Goal: Task Accomplishment & Management: Manage account settings

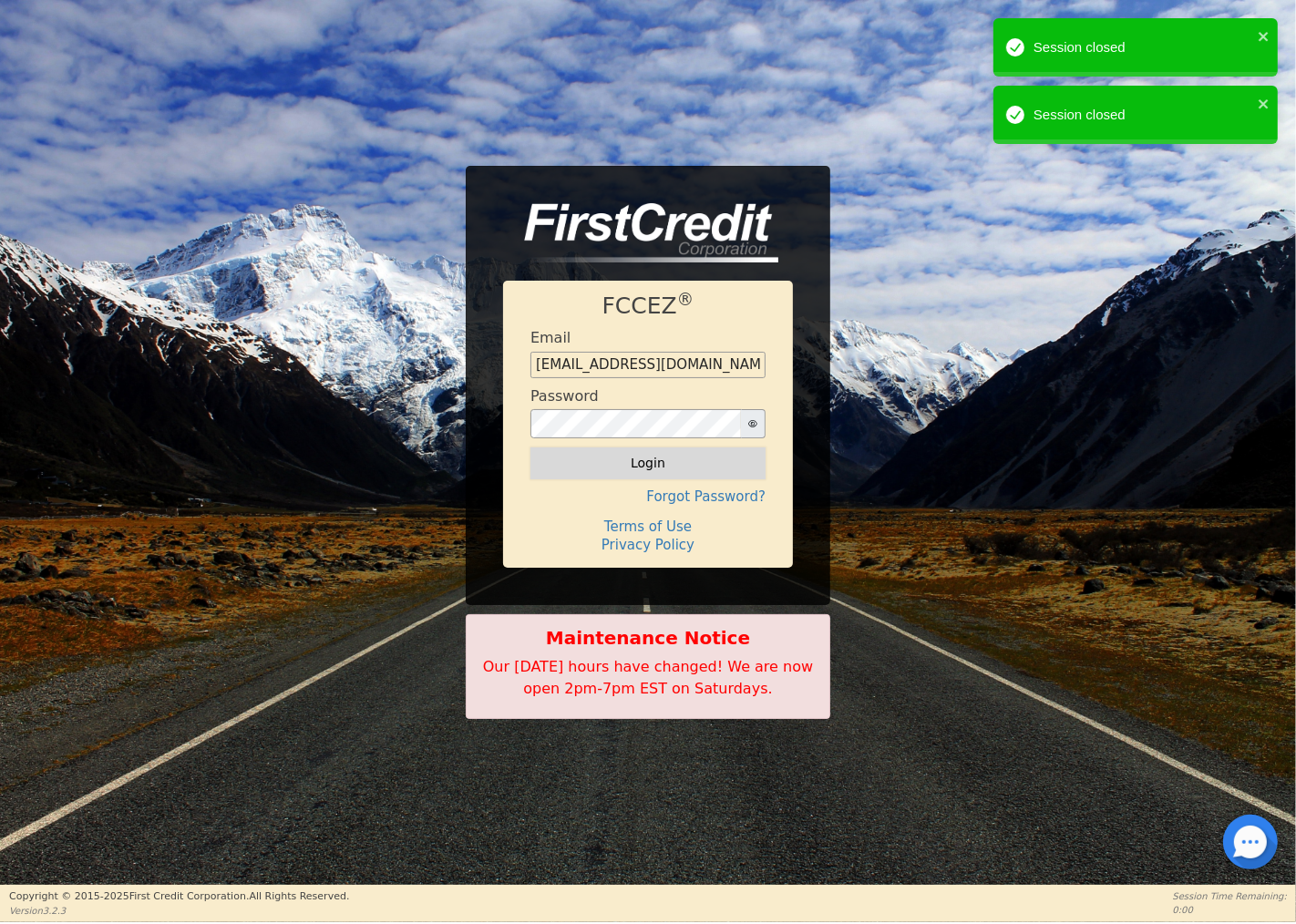
click at [661, 459] on button "Login" at bounding box center [647, 462] width 235 height 31
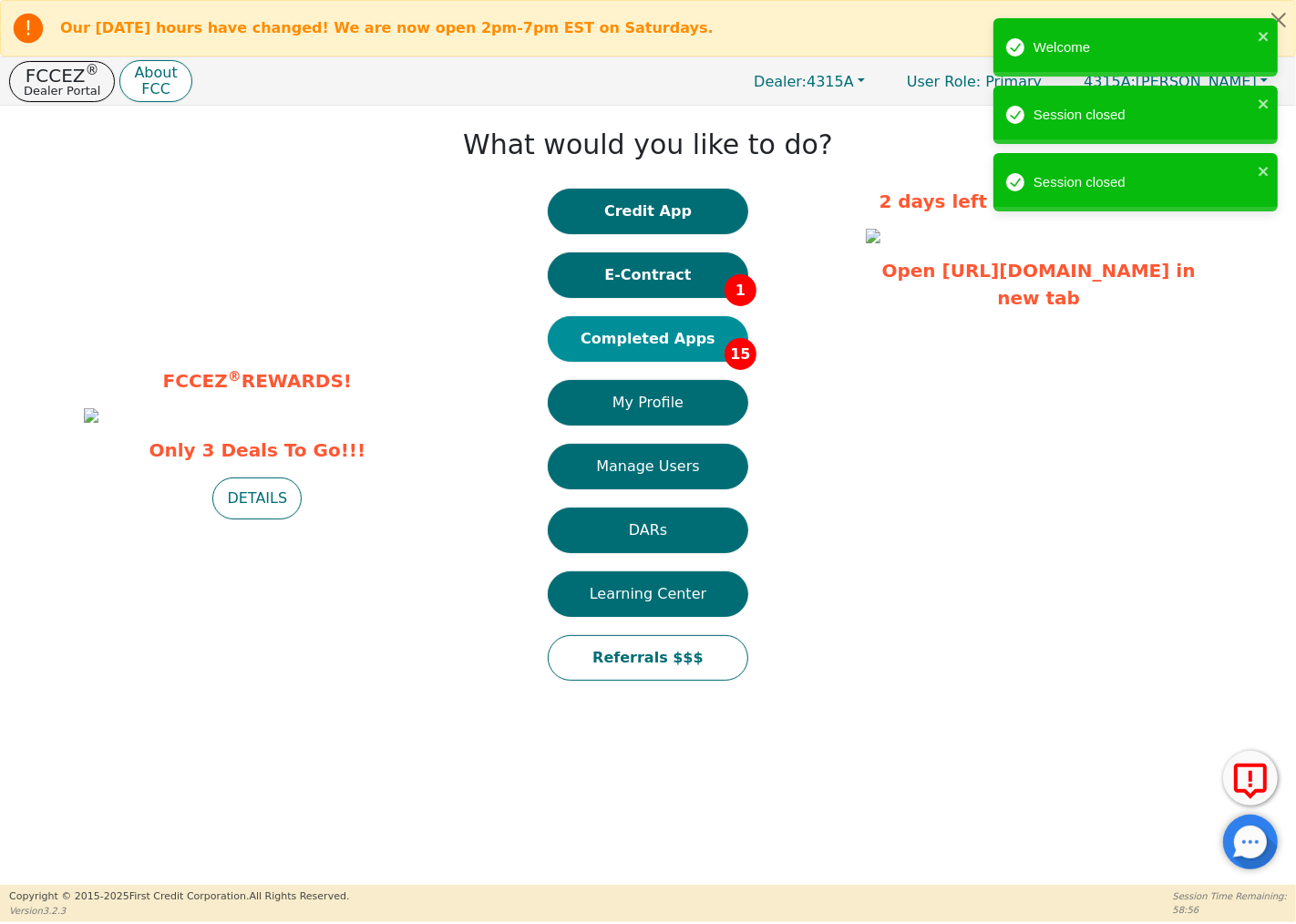
click at [679, 346] on button "Completed Apps 15" at bounding box center [648, 339] width 200 height 46
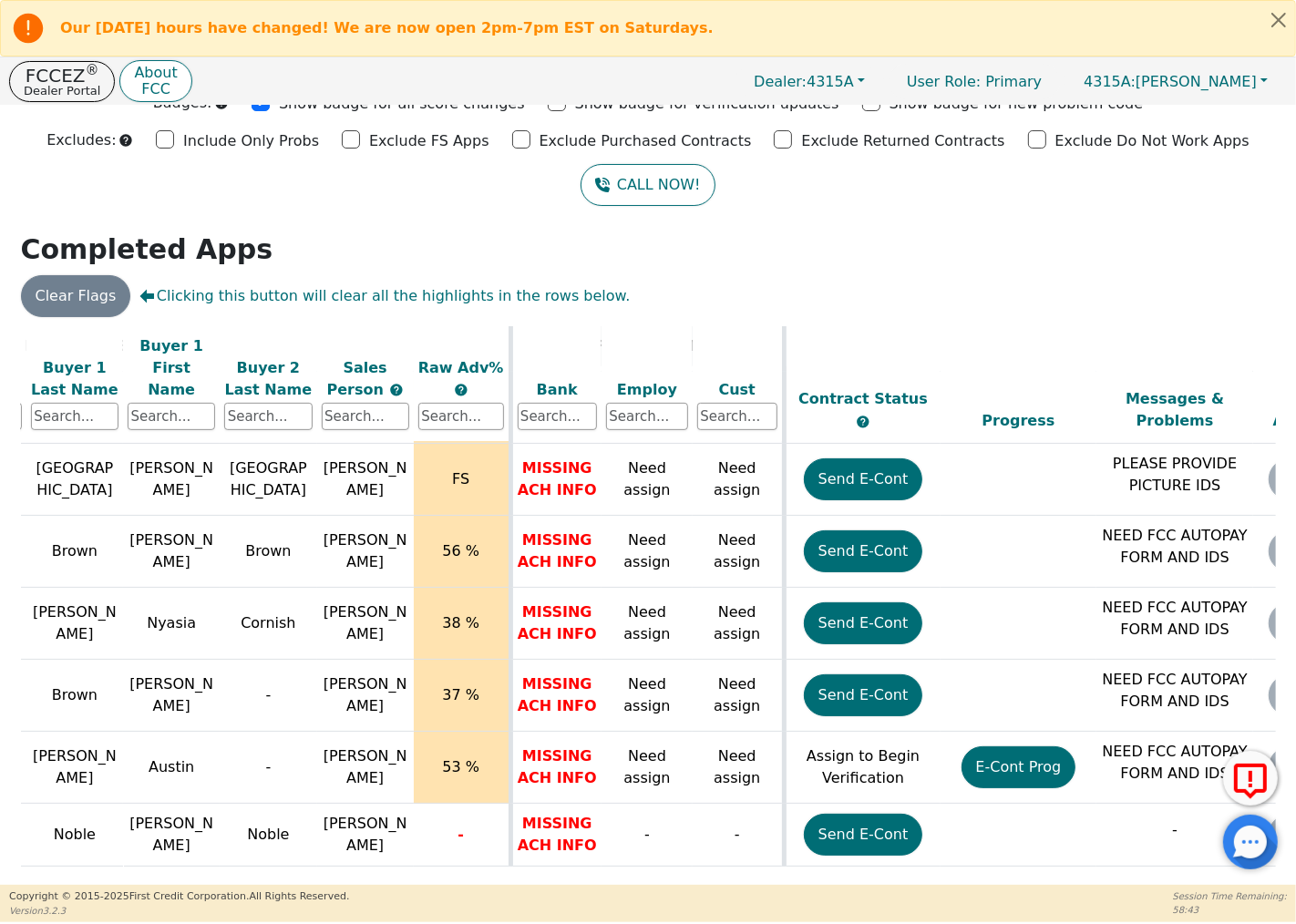
scroll to position [714, 0]
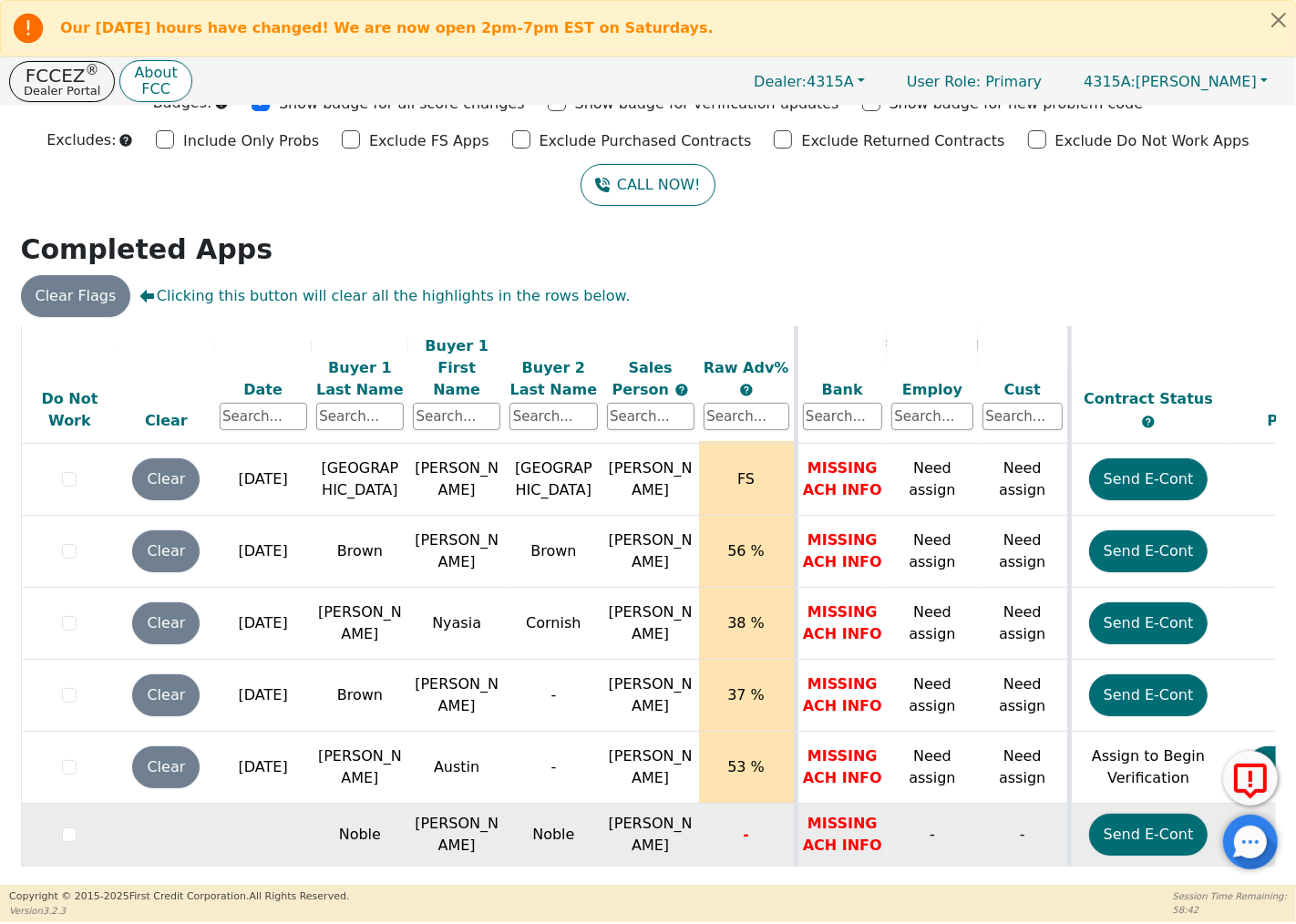
click at [736, 821] on td "-" at bounding box center [747, 835] width 97 height 63
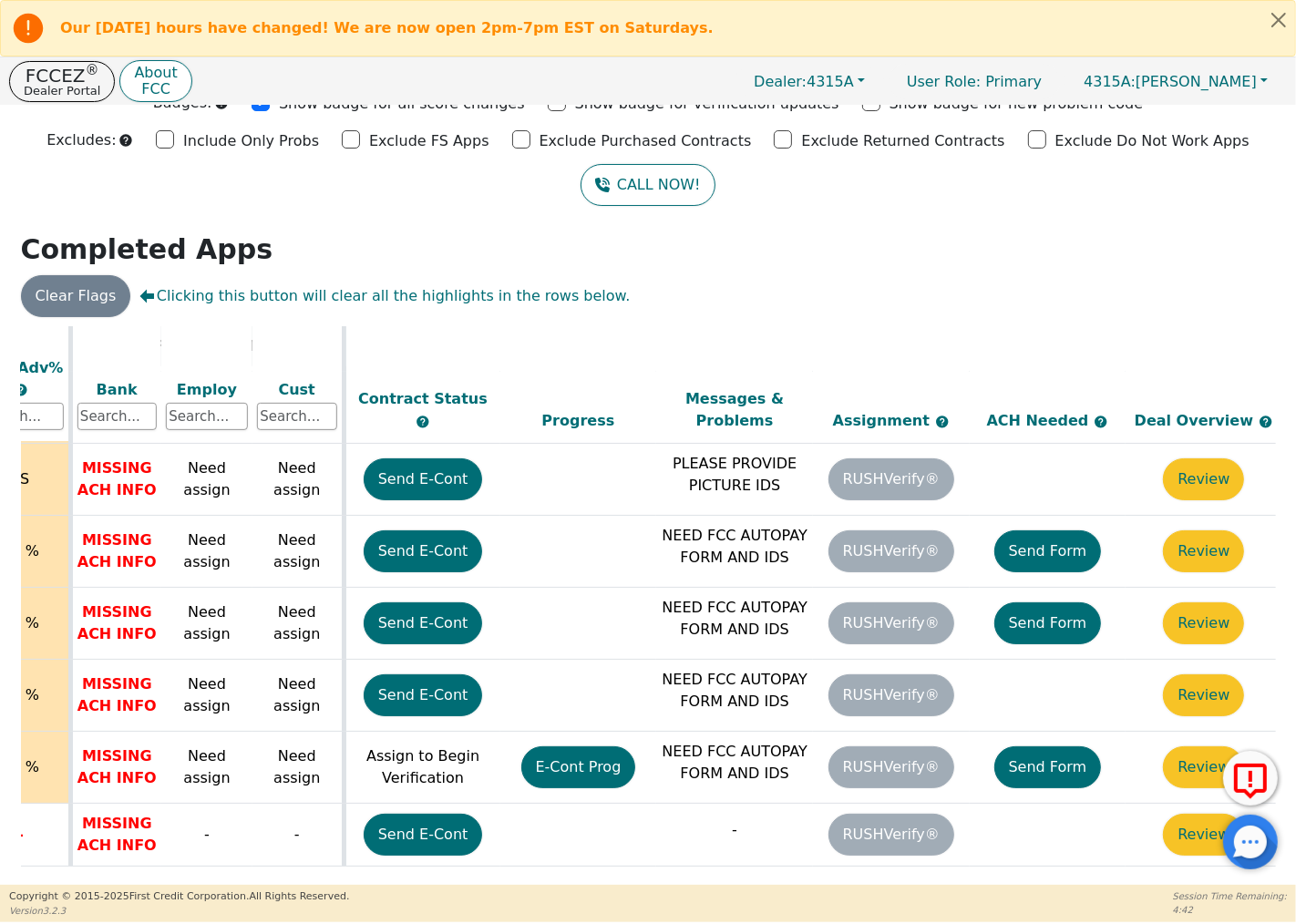
scroll to position [714, 742]
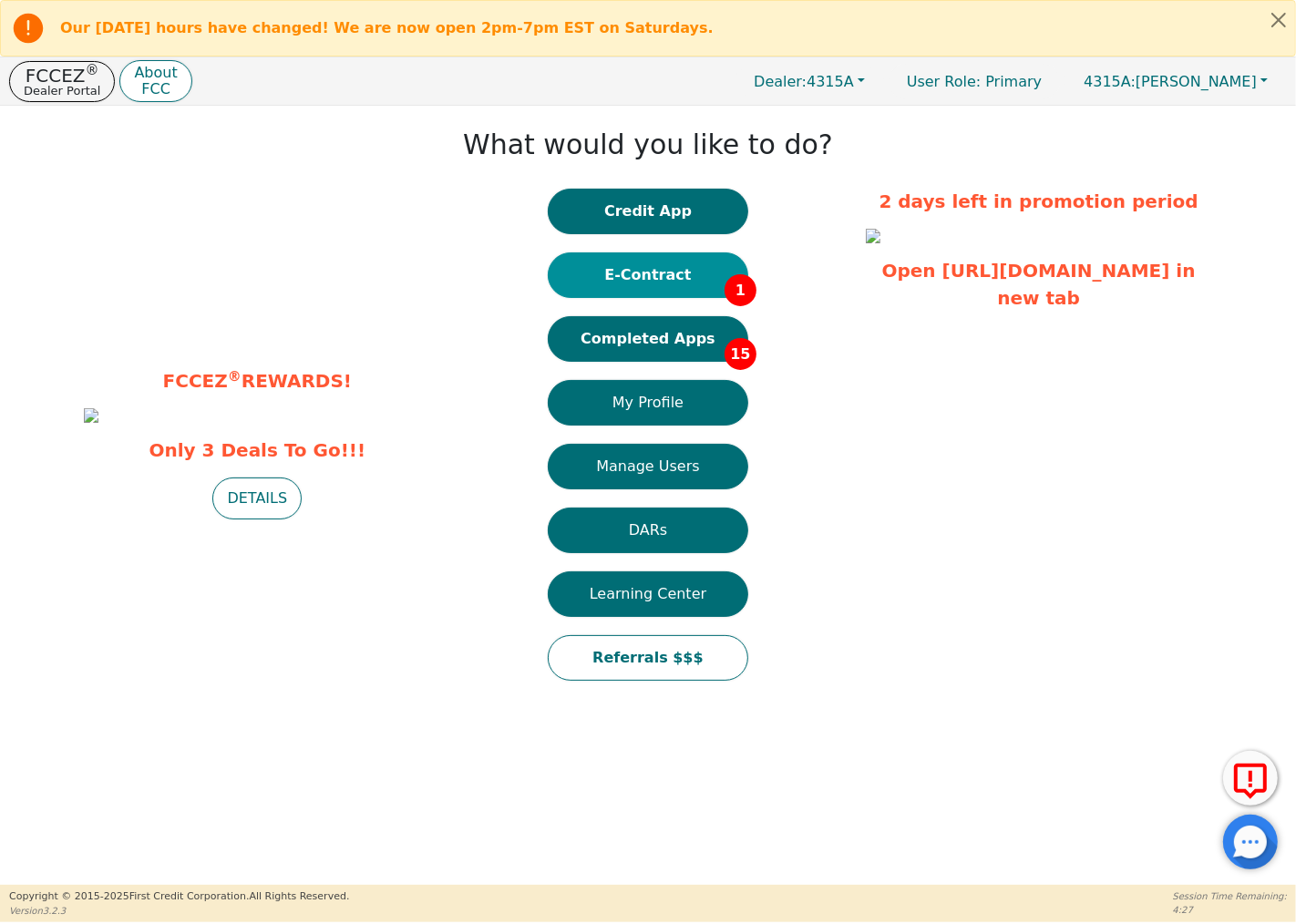
click at [678, 275] on button "E-Contract 1" at bounding box center [648, 275] width 200 height 46
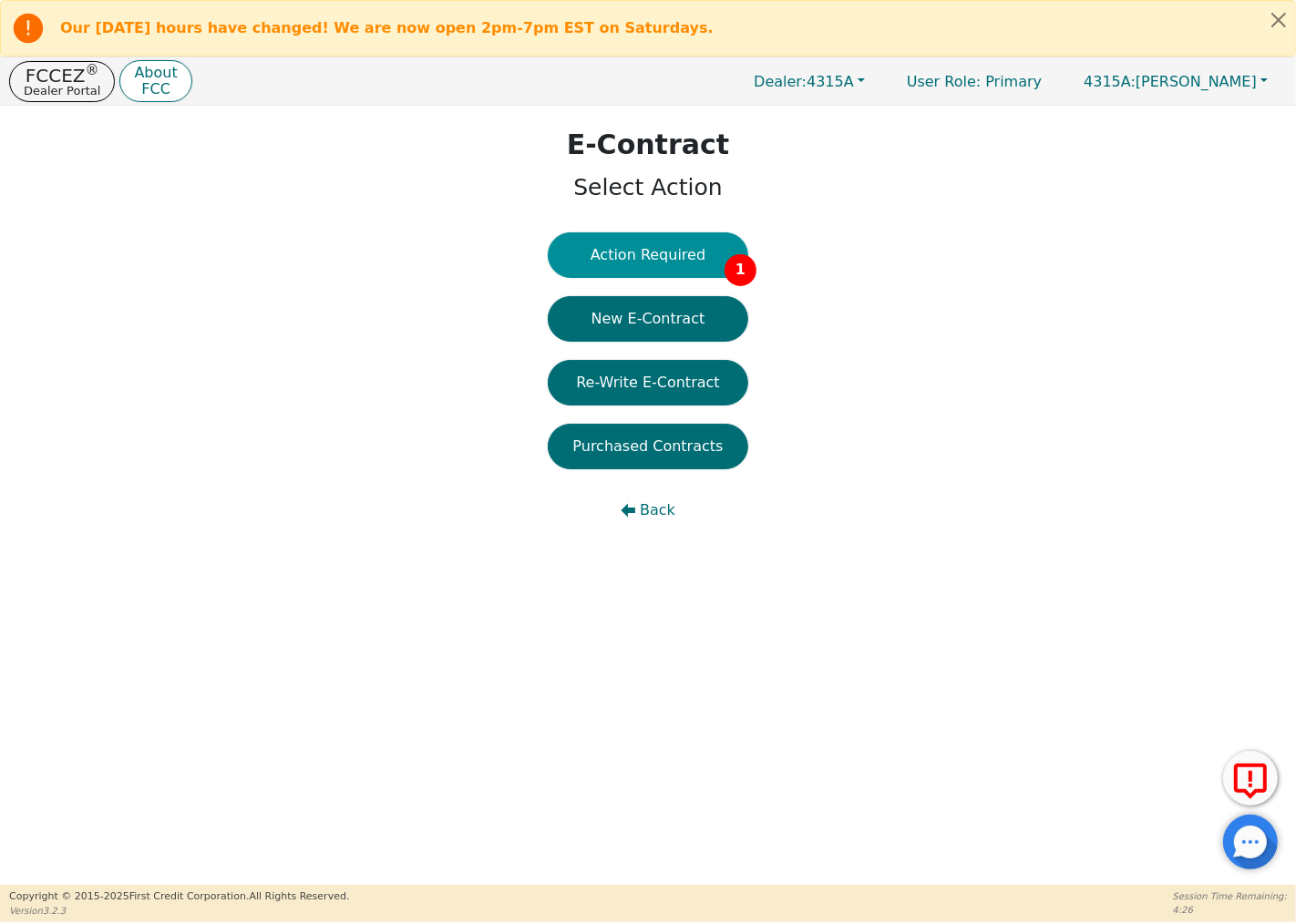
click at [684, 248] on button "Action Required 1" at bounding box center [648, 255] width 200 height 46
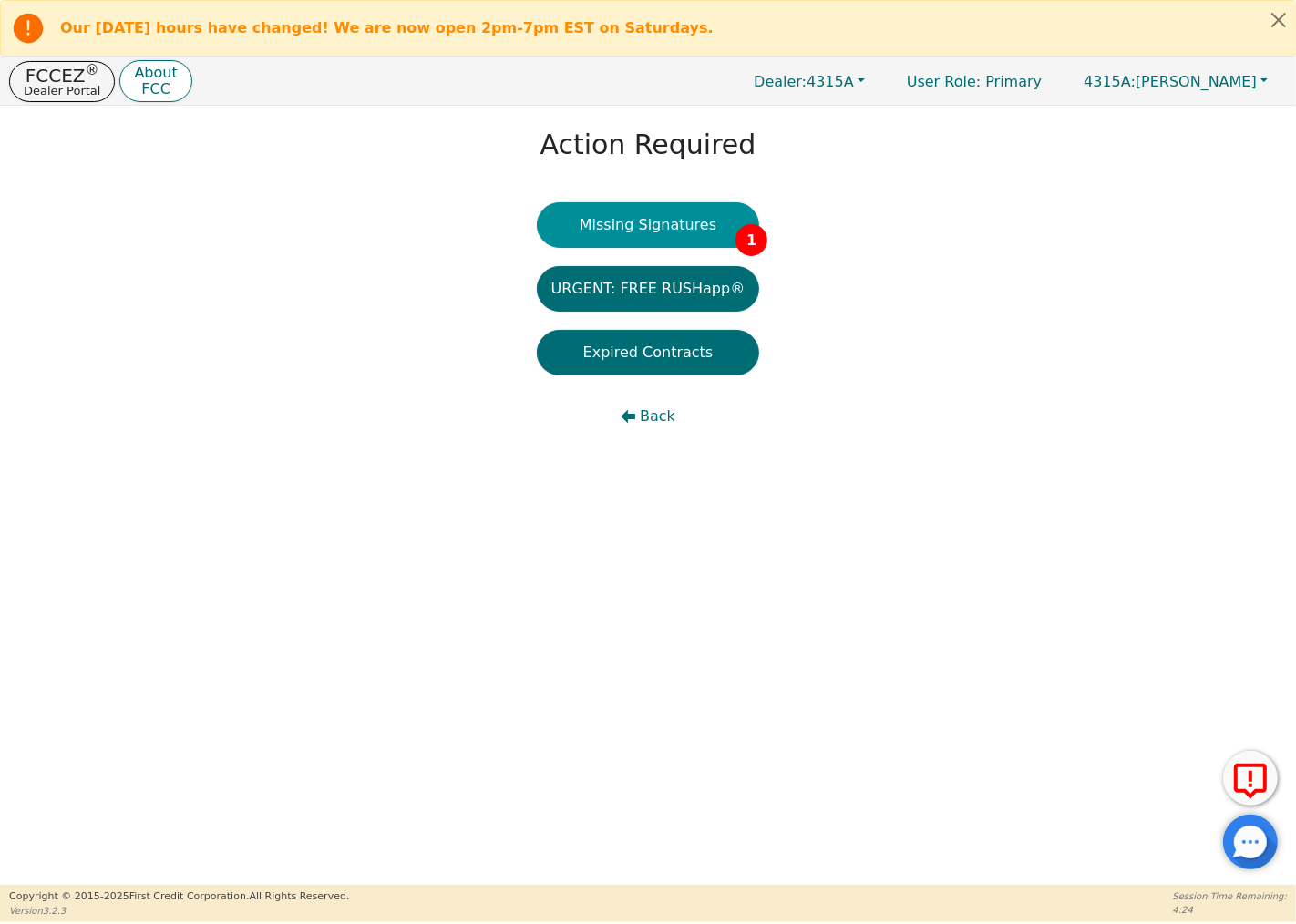
click at [680, 225] on button "Missing Signatures 1" at bounding box center [648, 225] width 223 height 46
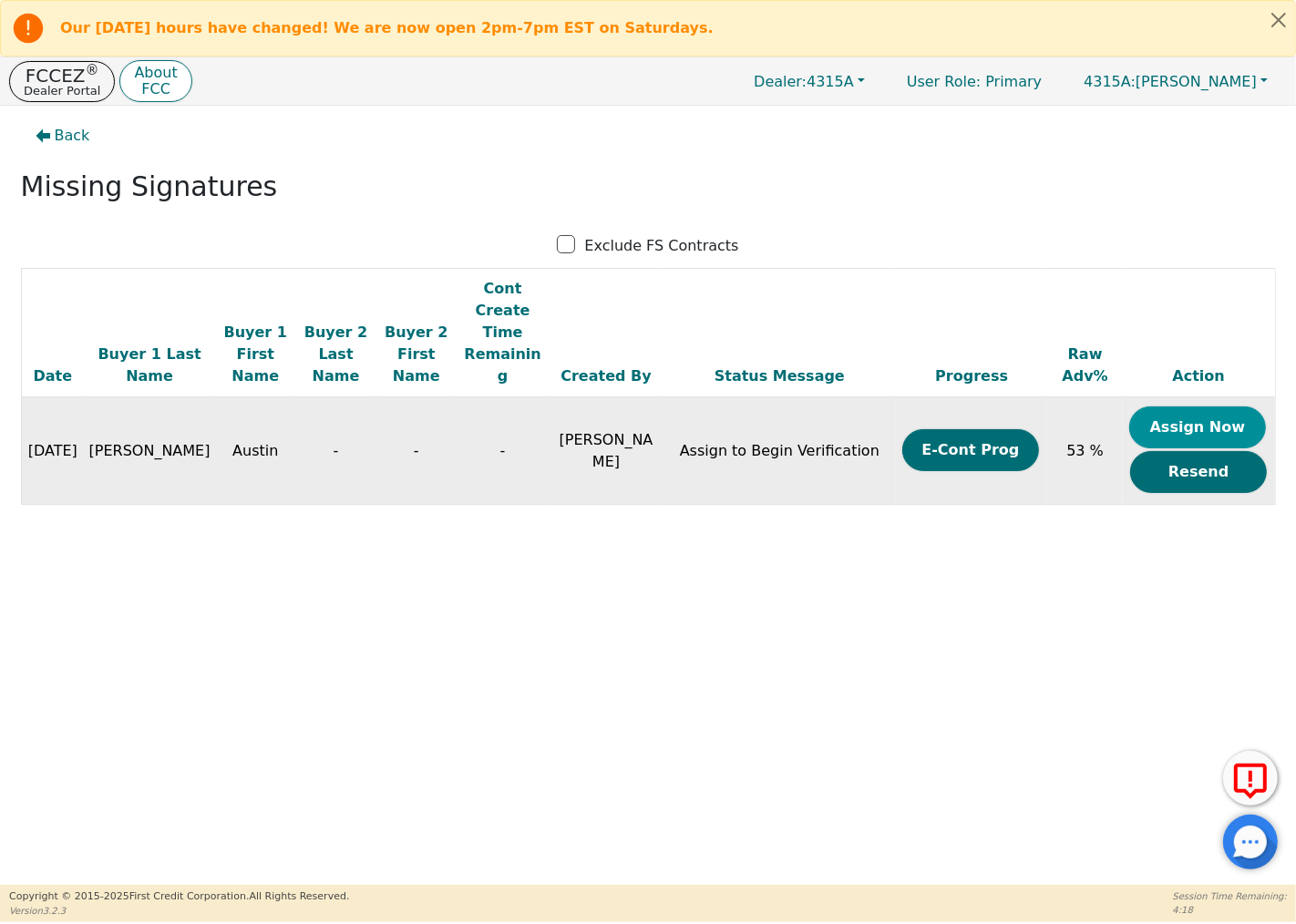
click at [1190, 406] on button "Assign Now" at bounding box center [1197, 427] width 137 height 42
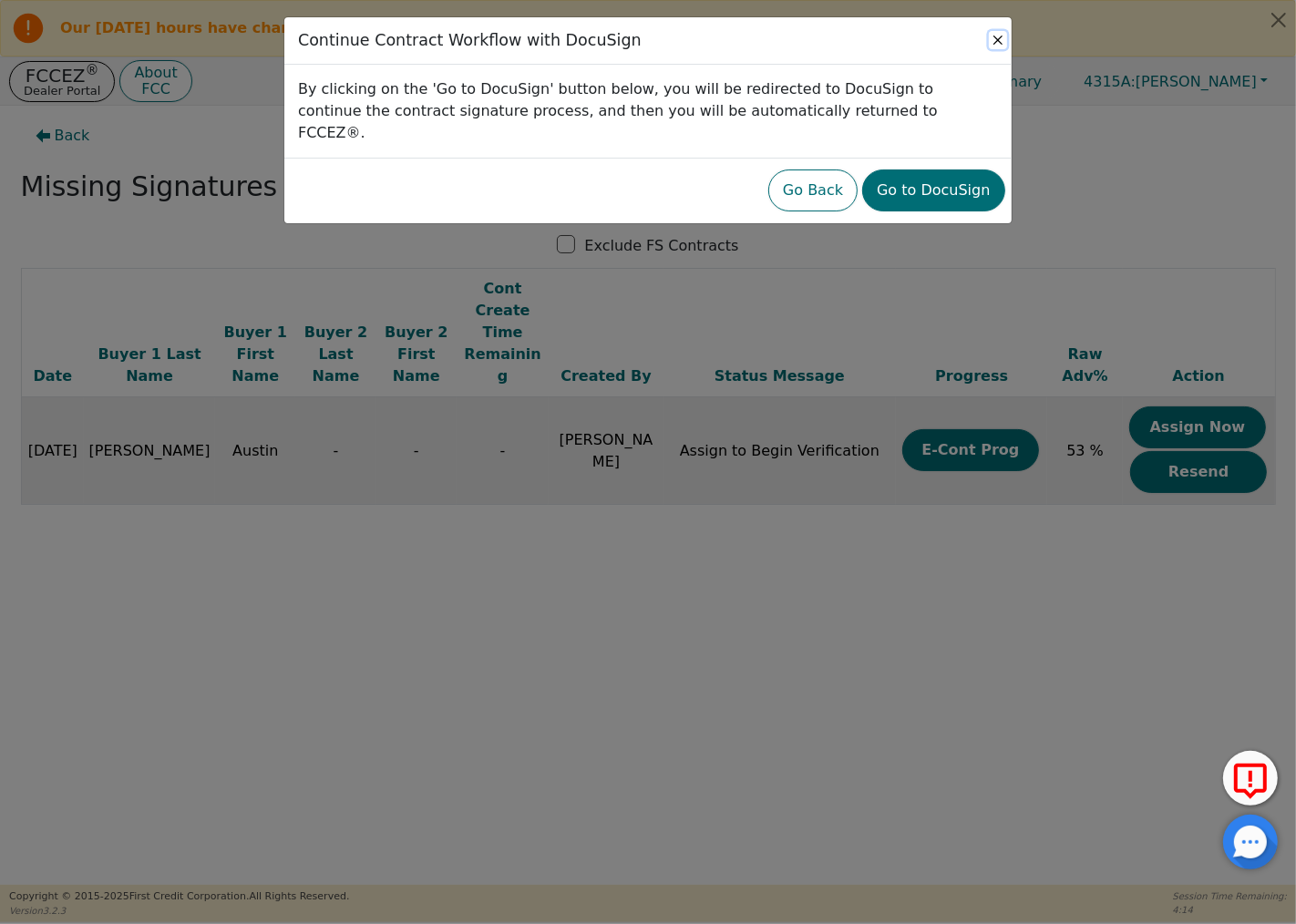
click at [995, 36] on button "Close" at bounding box center [998, 40] width 18 height 18
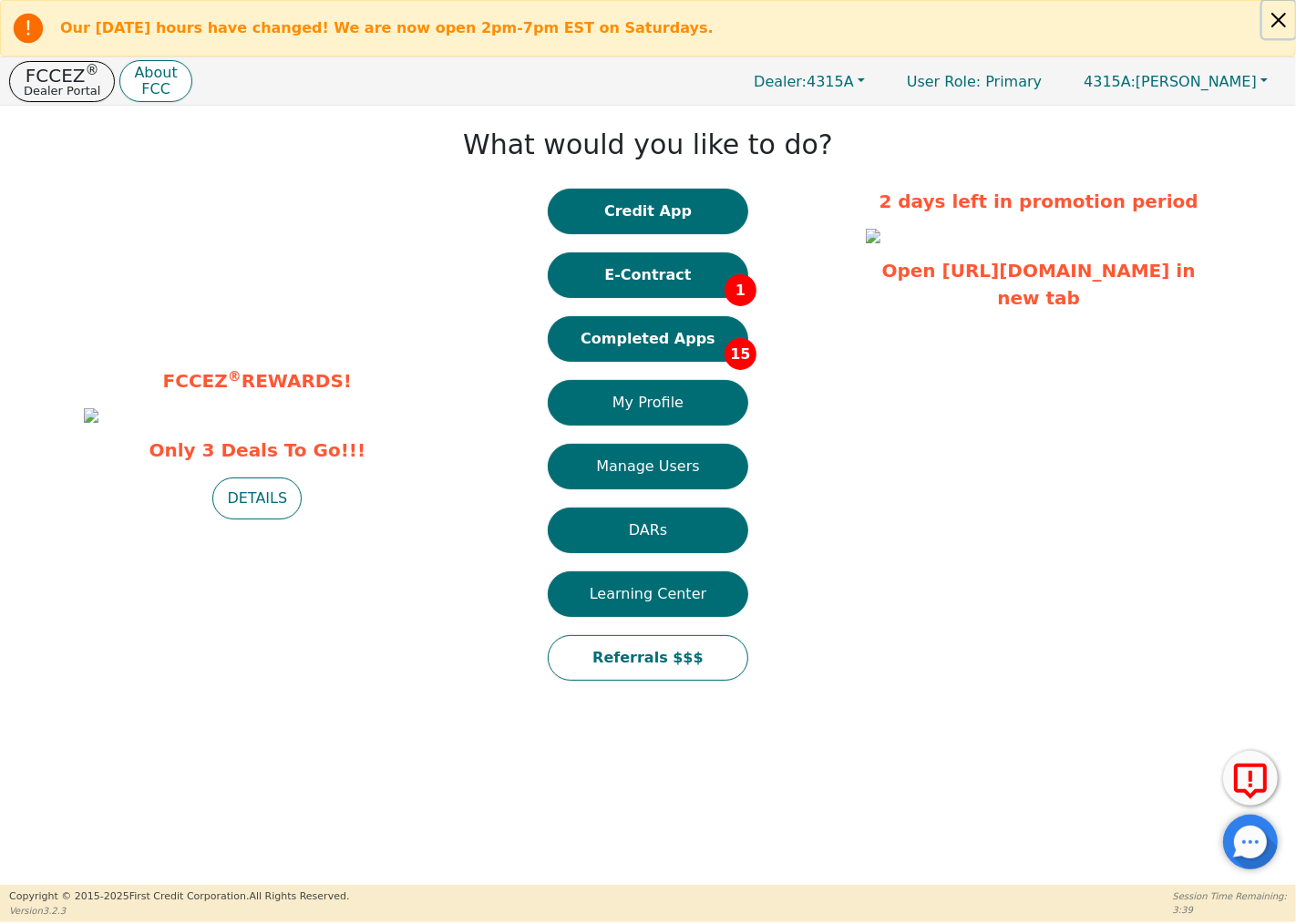
click at [1276, 21] on button "Close alert" at bounding box center [1278, 19] width 33 height 37
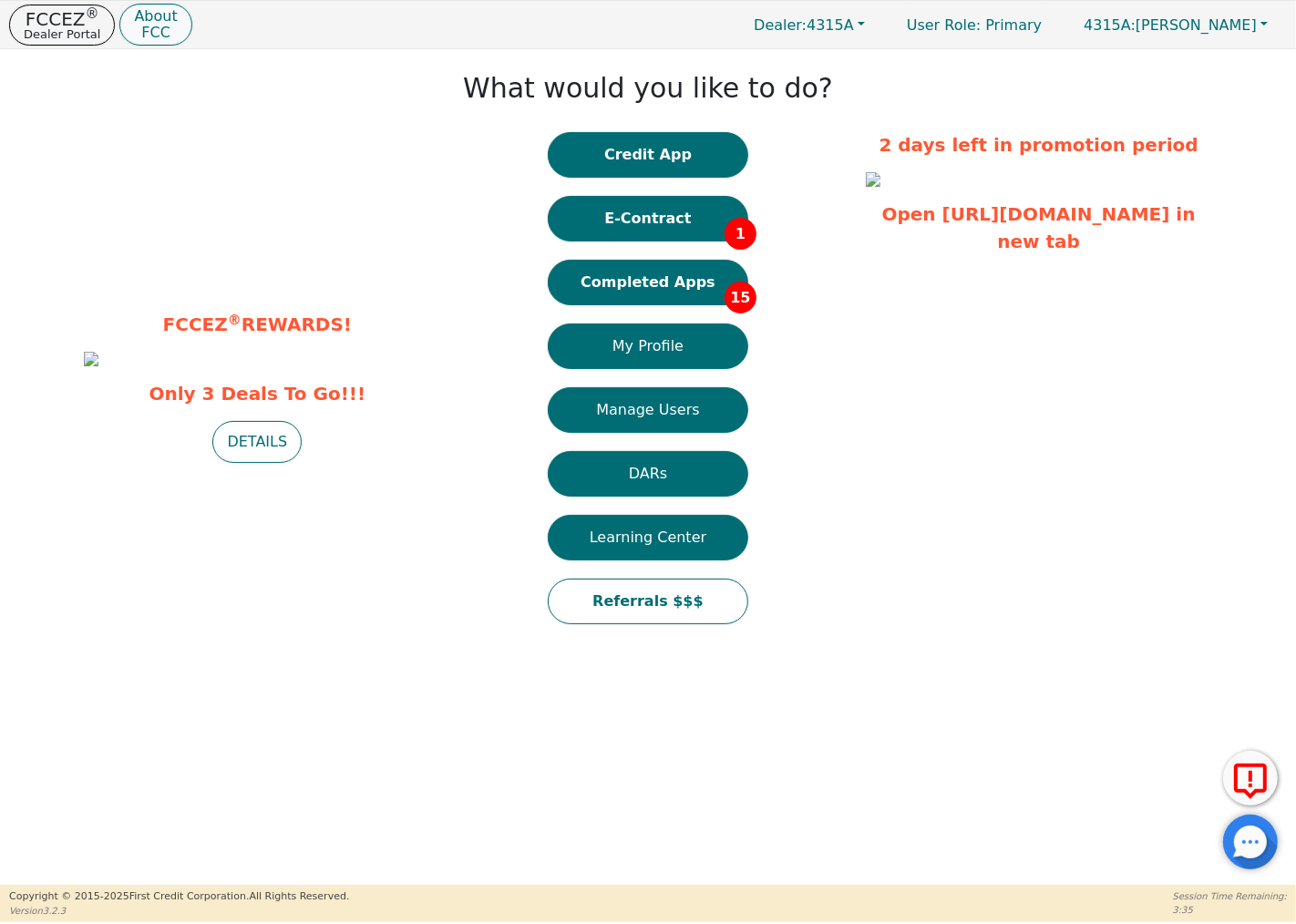
click at [149, 27] on p "FCC" at bounding box center [155, 33] width 43 height 15
click at [695, 281] on button "Completed Apps 15" at bounding box center [648, 283] width 200 height 46
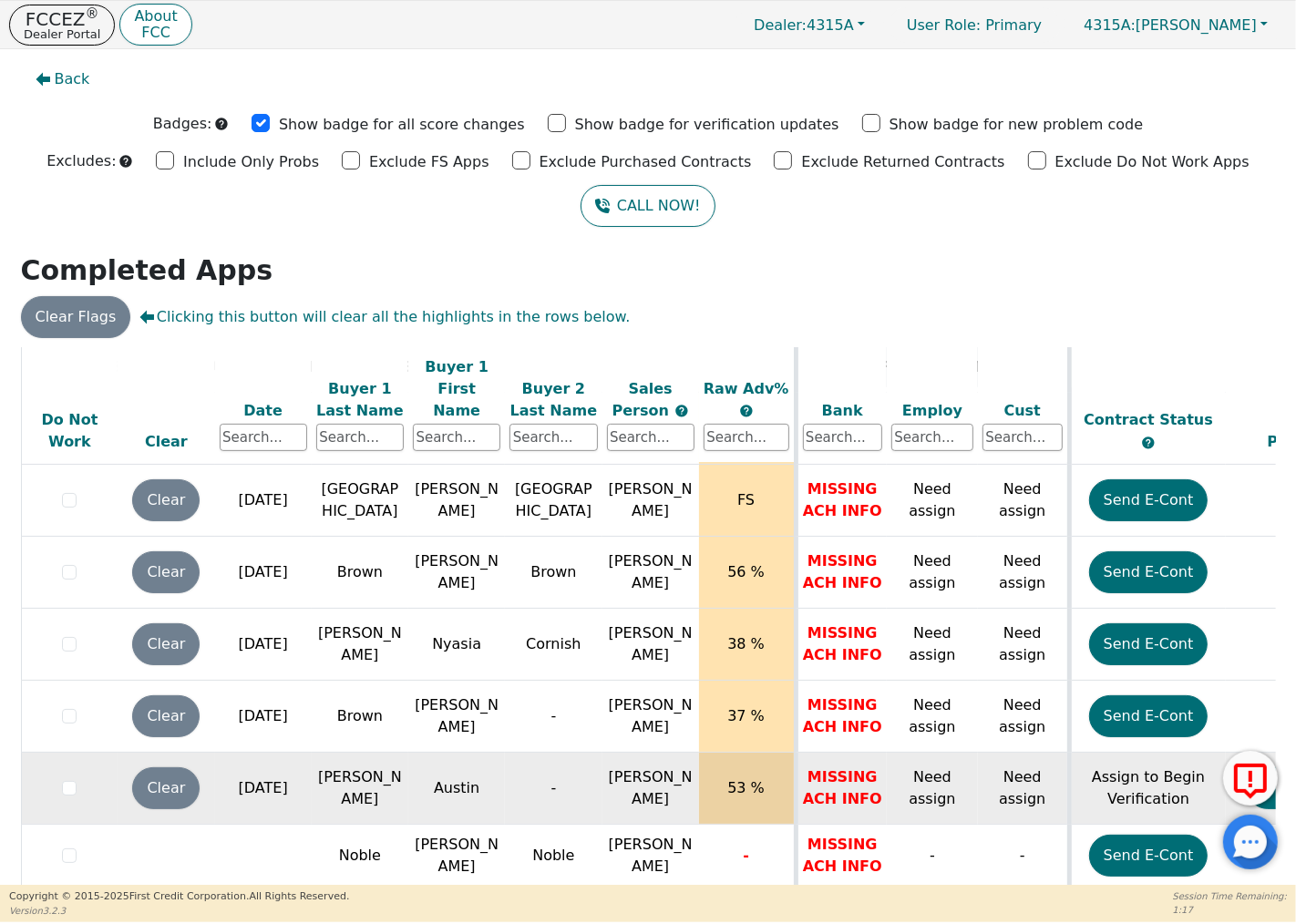
scroll to position [23, 0]
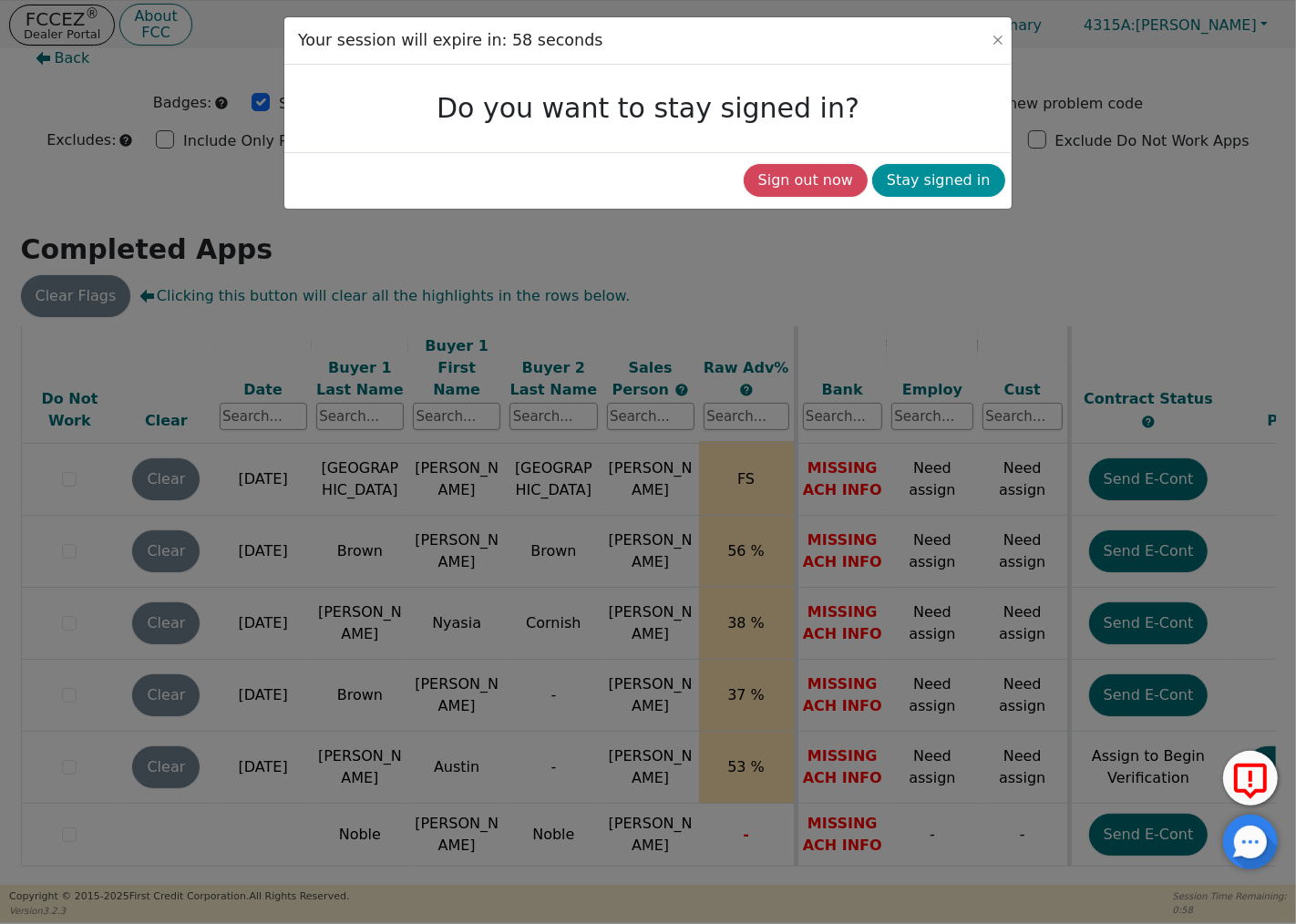
click at [936, 178] on button "Stay signed in" at bounding box center [938, 180] width 133 height 33
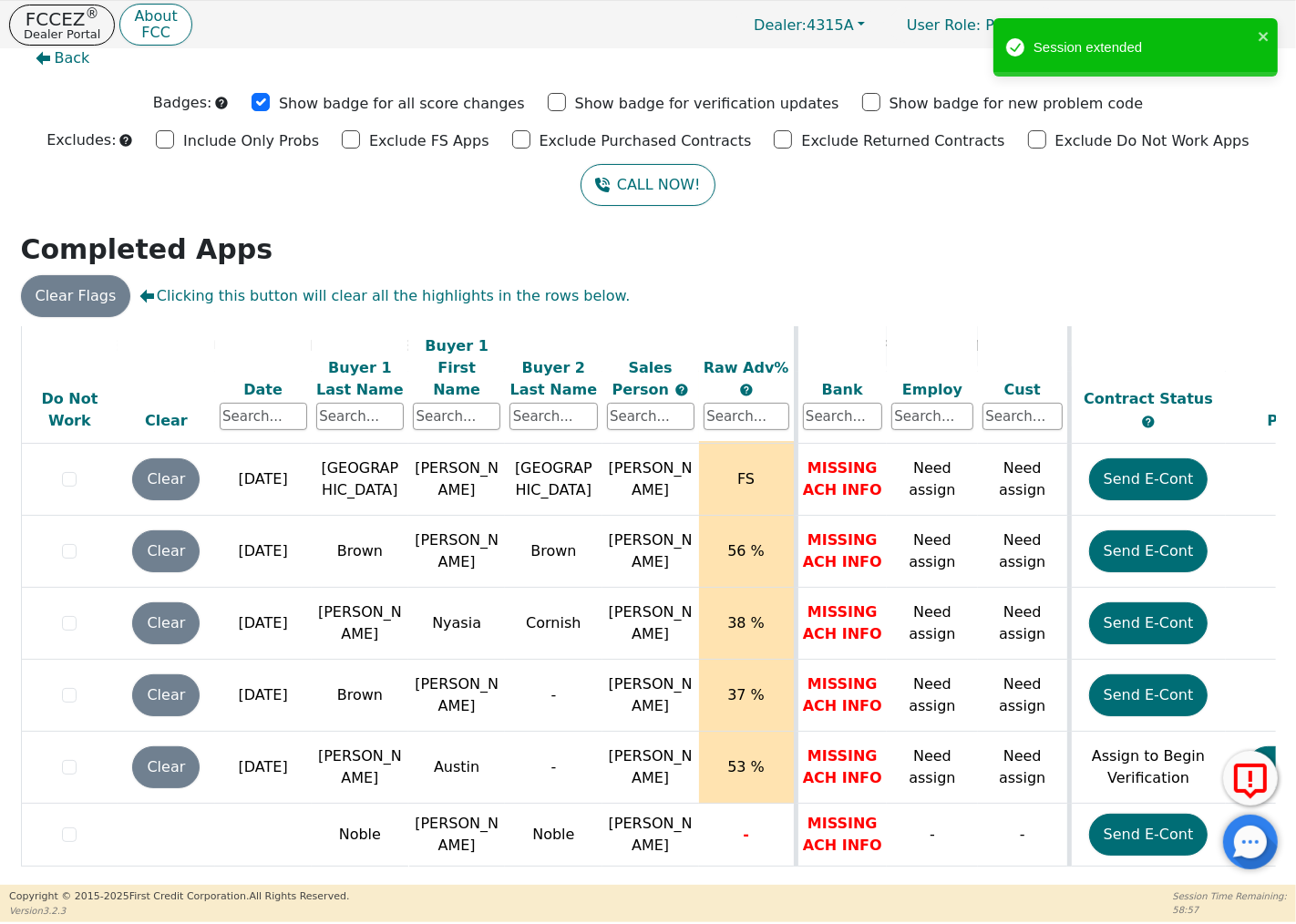
drag, startPoint x: 785, startPoint y: 871, endPoint x: 972, endPoint y: 885, distance: 188.2
click at [985, 882] on div "ALL VALUES ON THIS PAGE ARE UPDATED IN REAL TIME VERIFICATION STATUS Do Not Wor…" at bounding box center [648, 605] width 1268 height 559
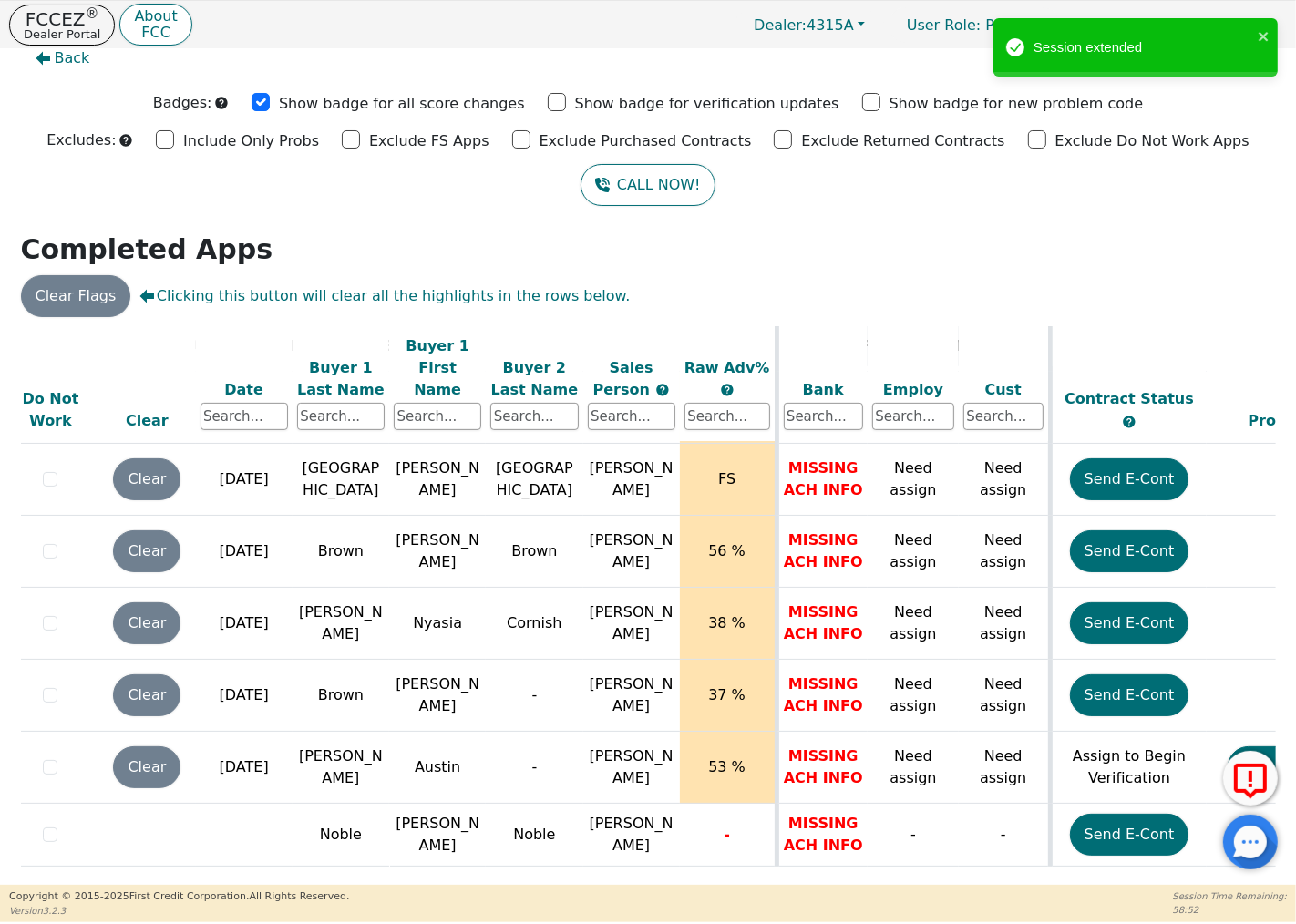
scroll to position [714, 0]
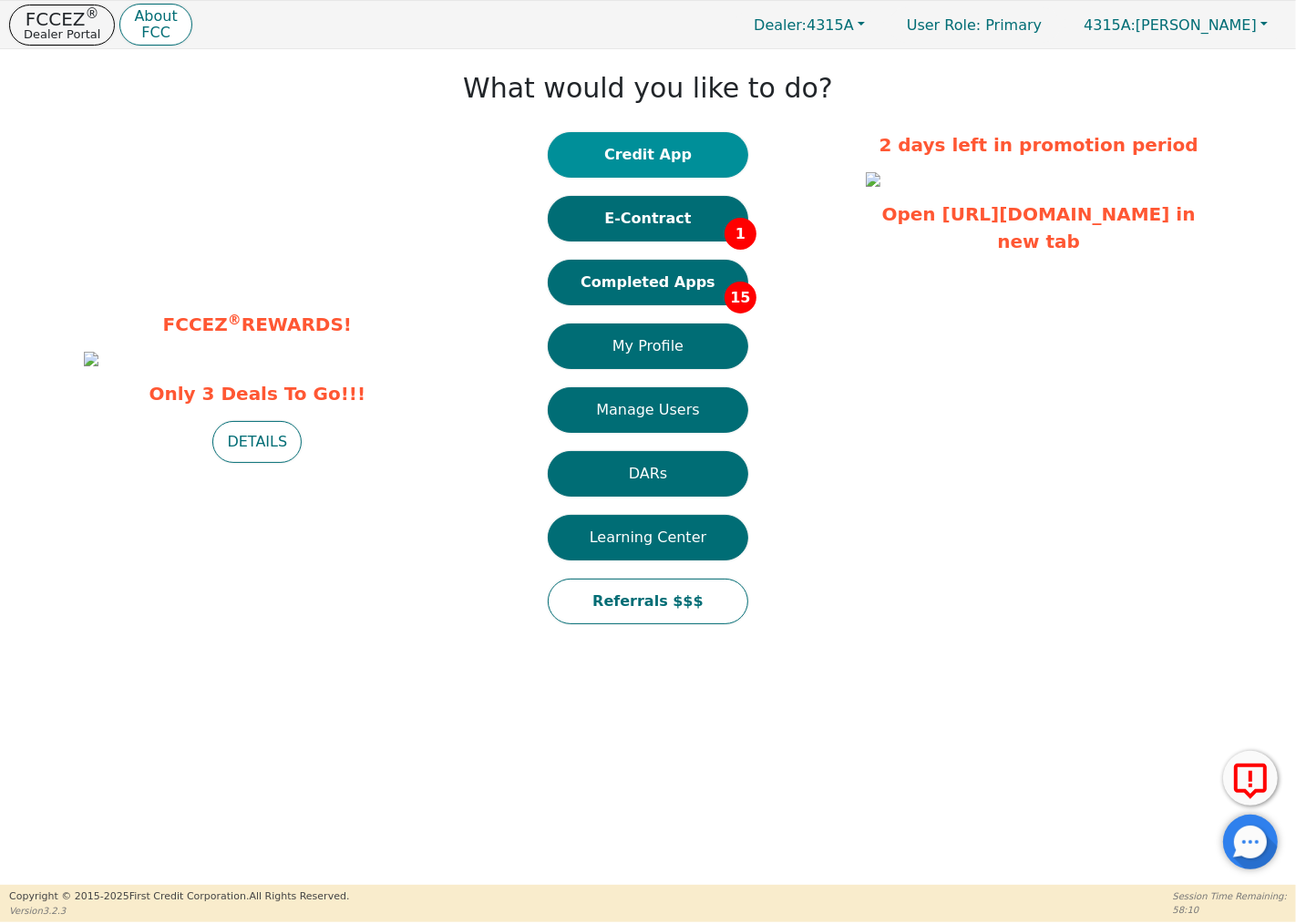
click at [699, 158] on button "Credit App" at bounding box center [648, 155] width 200 height 46
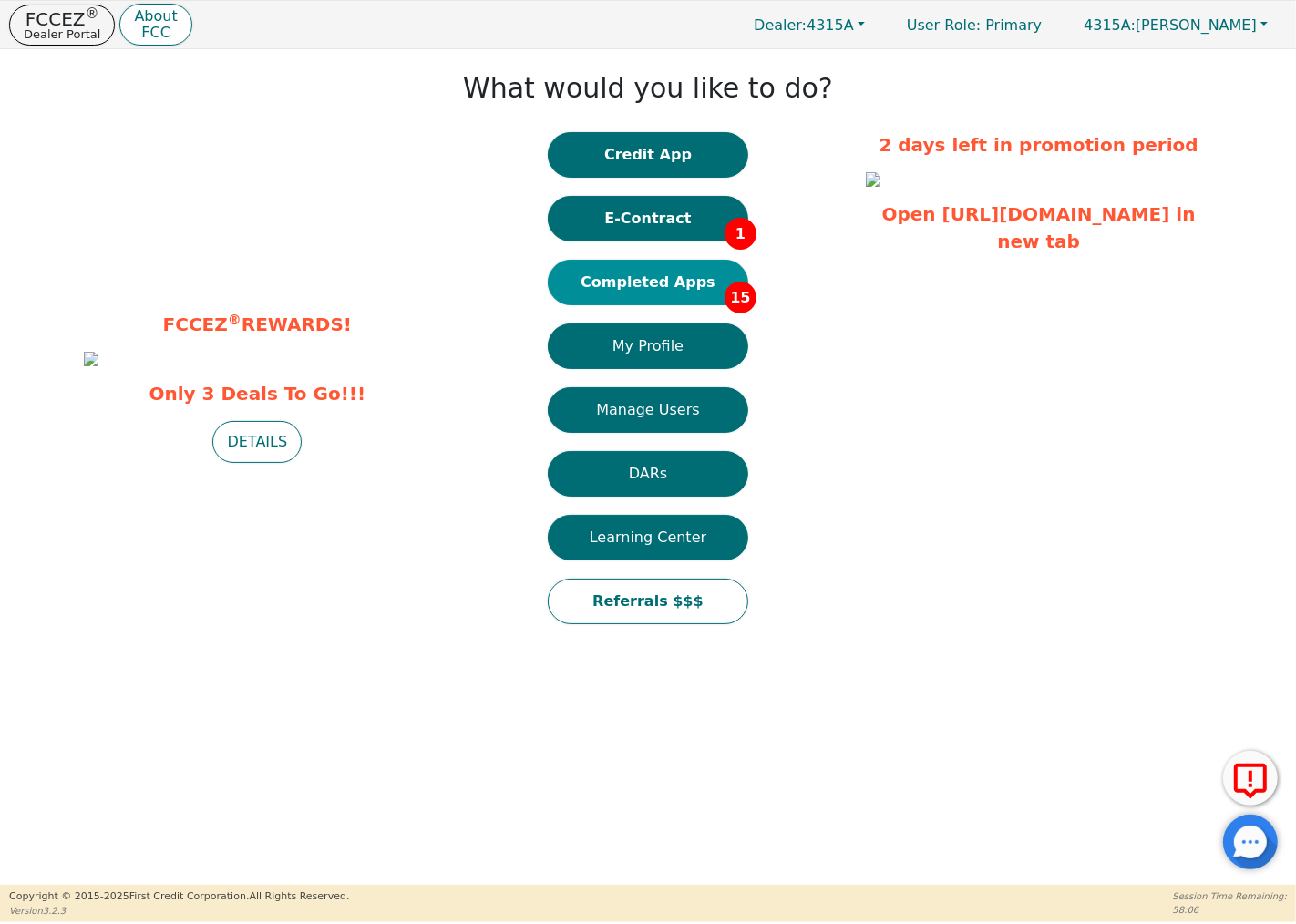
click at [606, 279] on button "Completed Apps 15" at bounding box center [648, 283] width 200 height 46
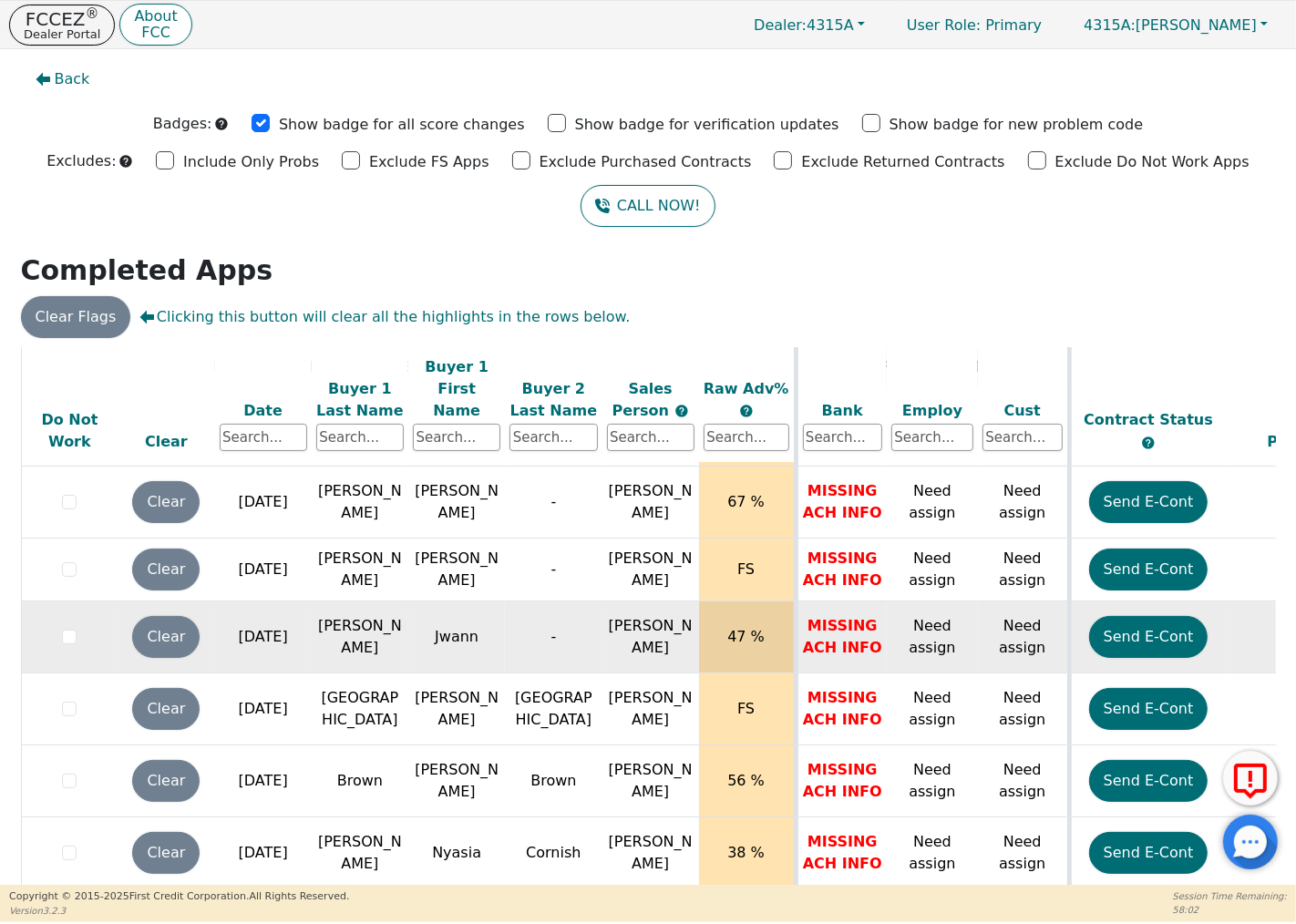
scroll to position [714, 0]
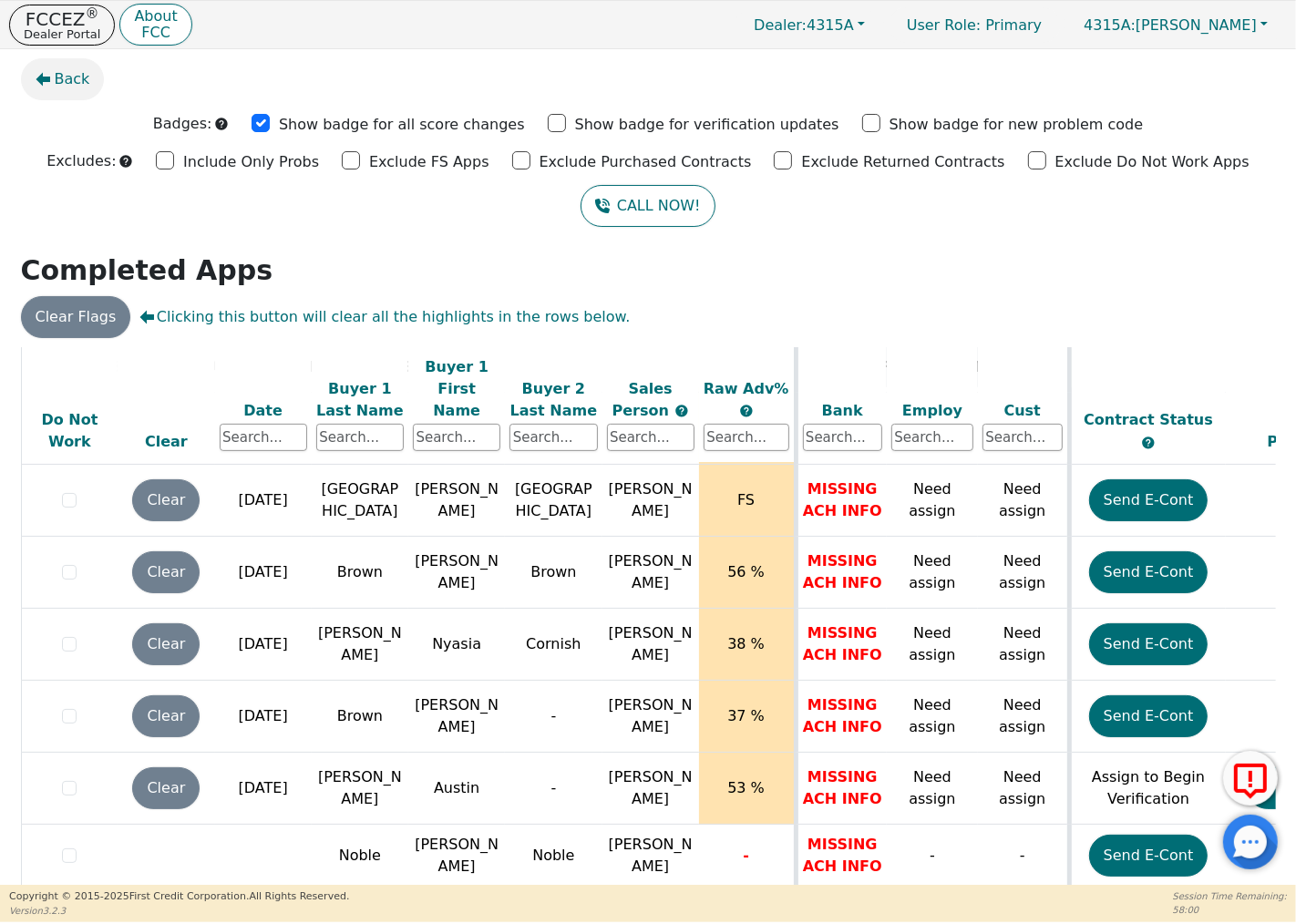
click at [43, 84] on icon "button" at bounding box center [43, 79] width 15 height 15
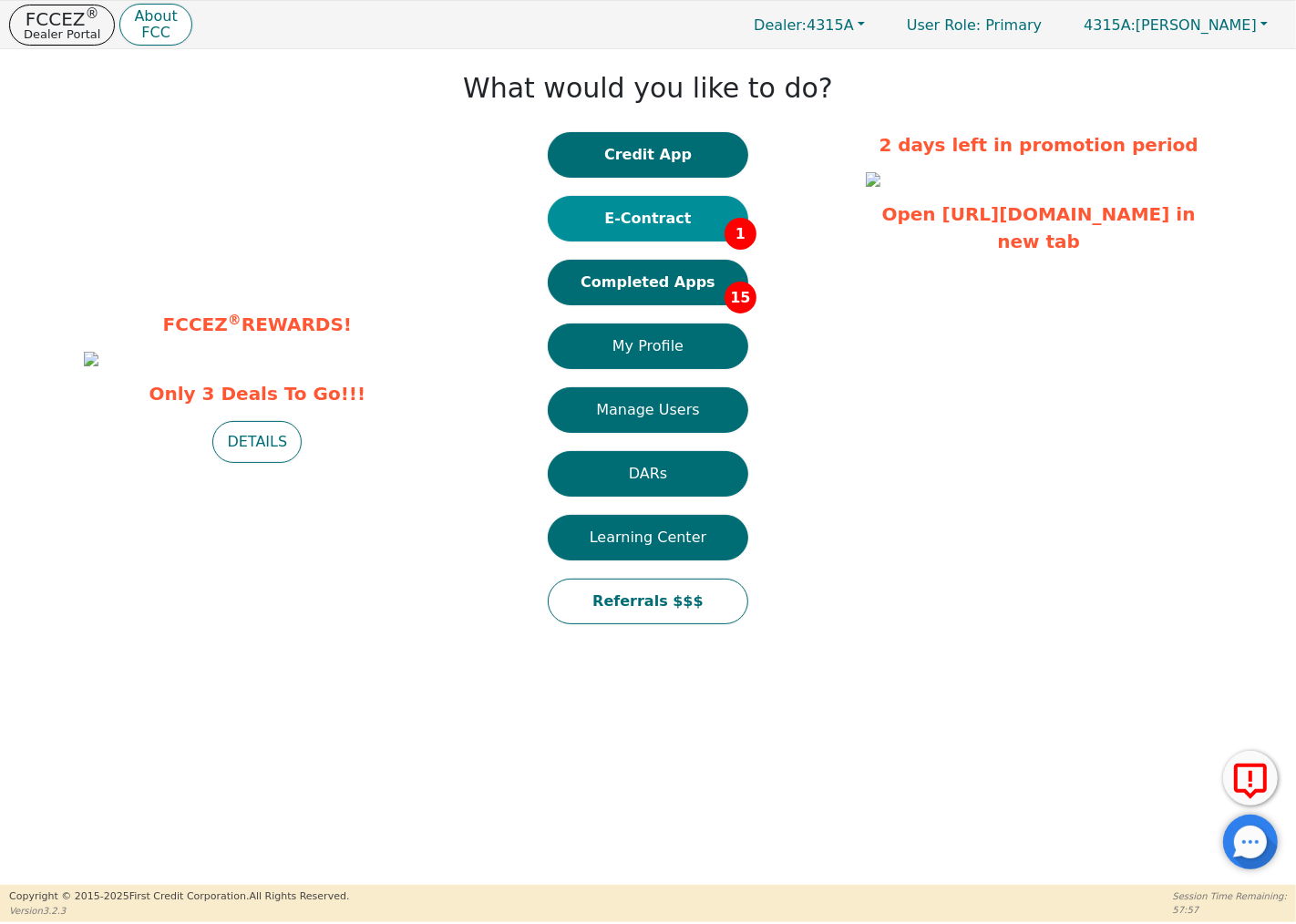
click at [678, 217] on button "E-Contract 1" at bounding box center [648, 219] width 200 height 46
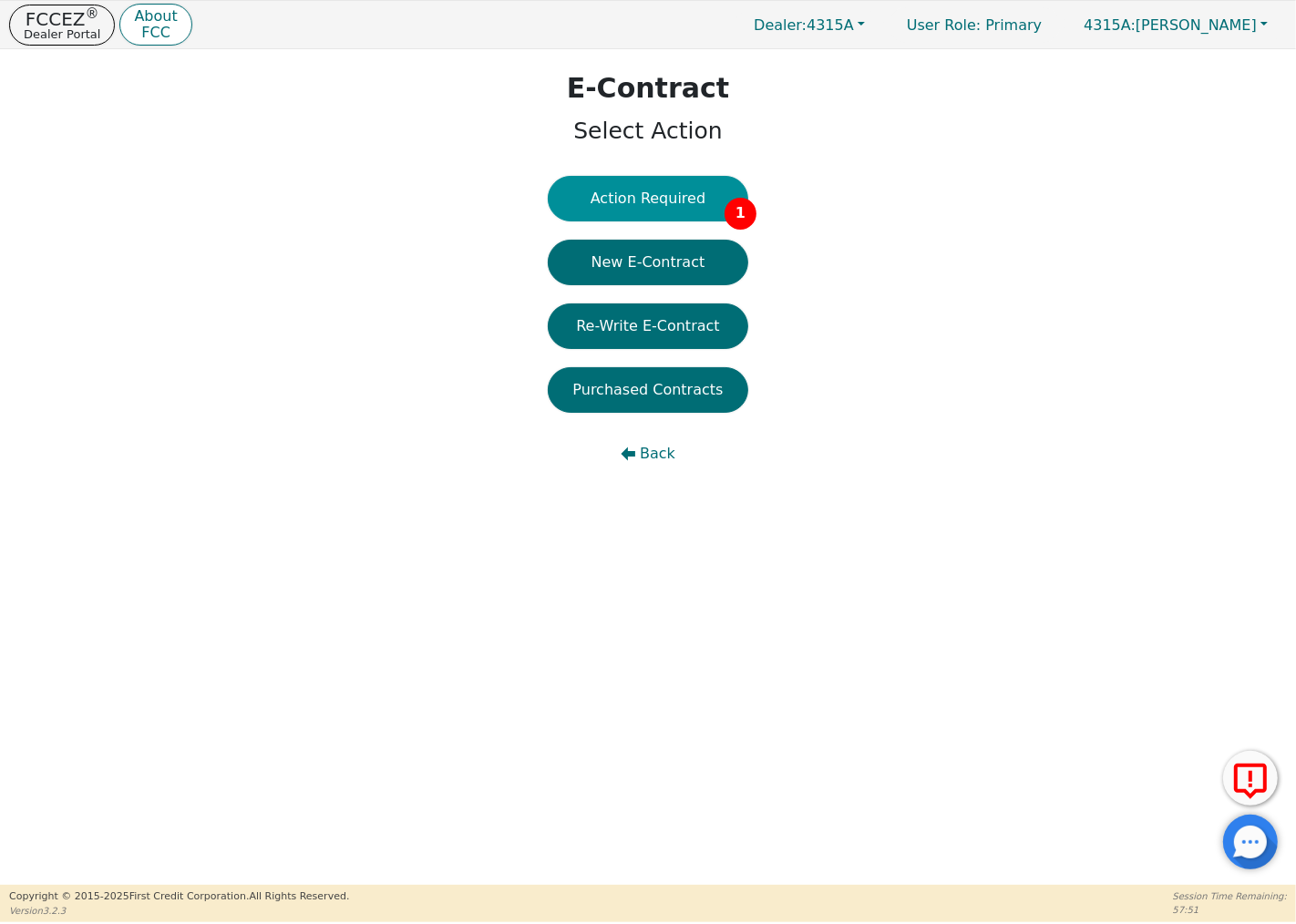
click at [672, 195] on button "Action Required 1" at bounding box center [648, 199] width 200 height 46
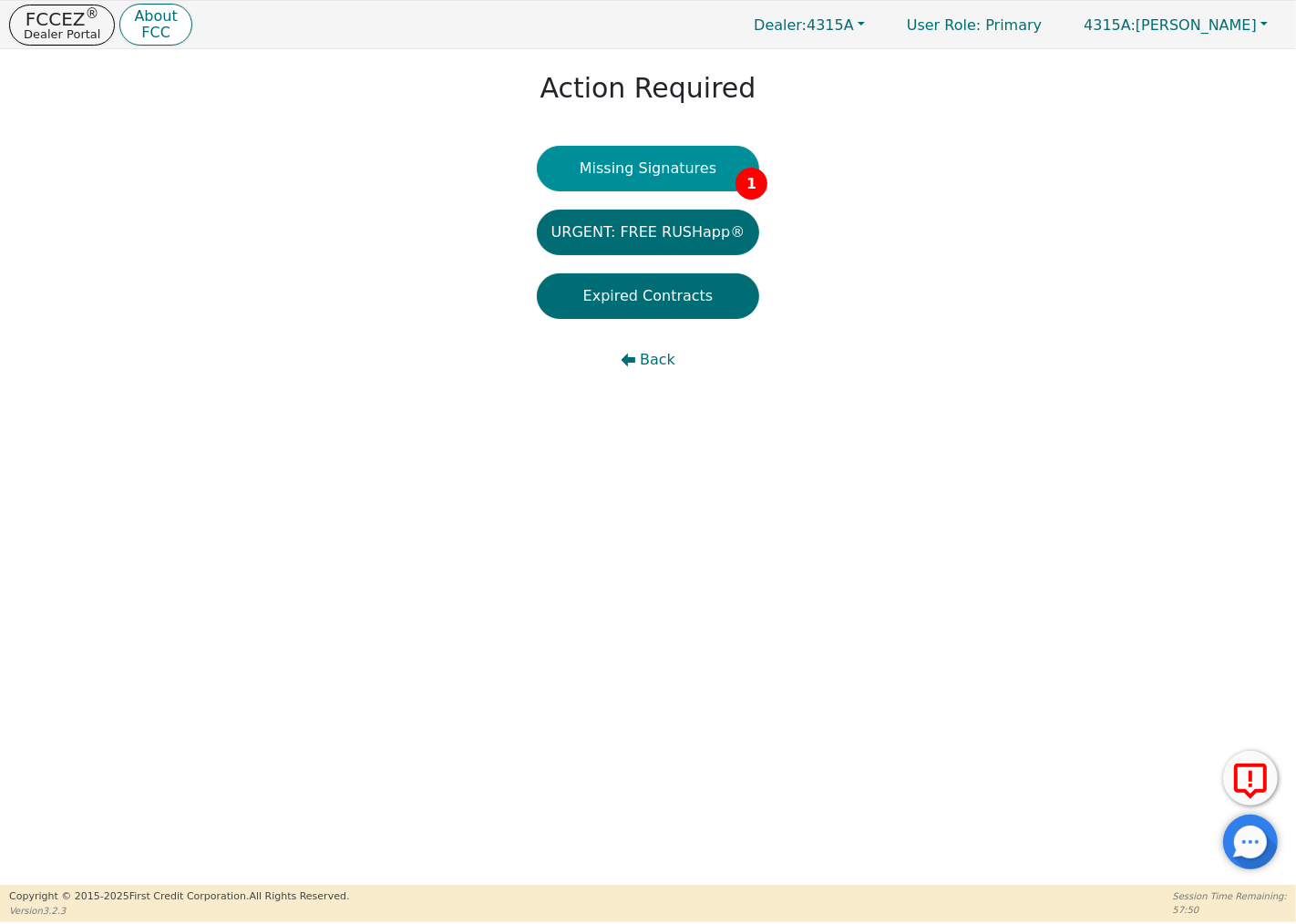
click at [712, 173] on button "Missing Signatures 1" at bounding box center [648, 169] width 223 height 46
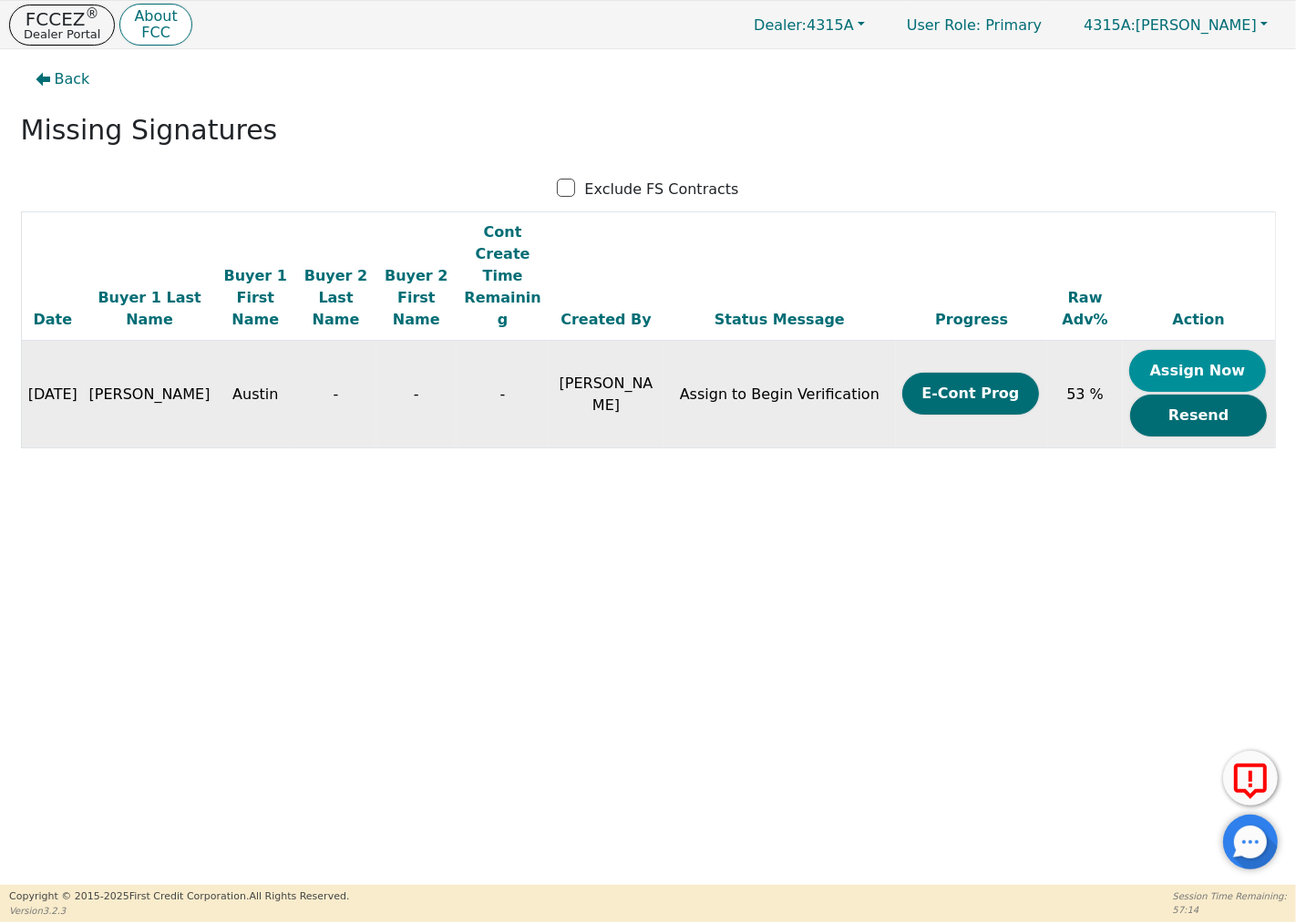
click at [1198, 350] on button "Assign Now" at bounding box center [1197, 371] width 137 height 42
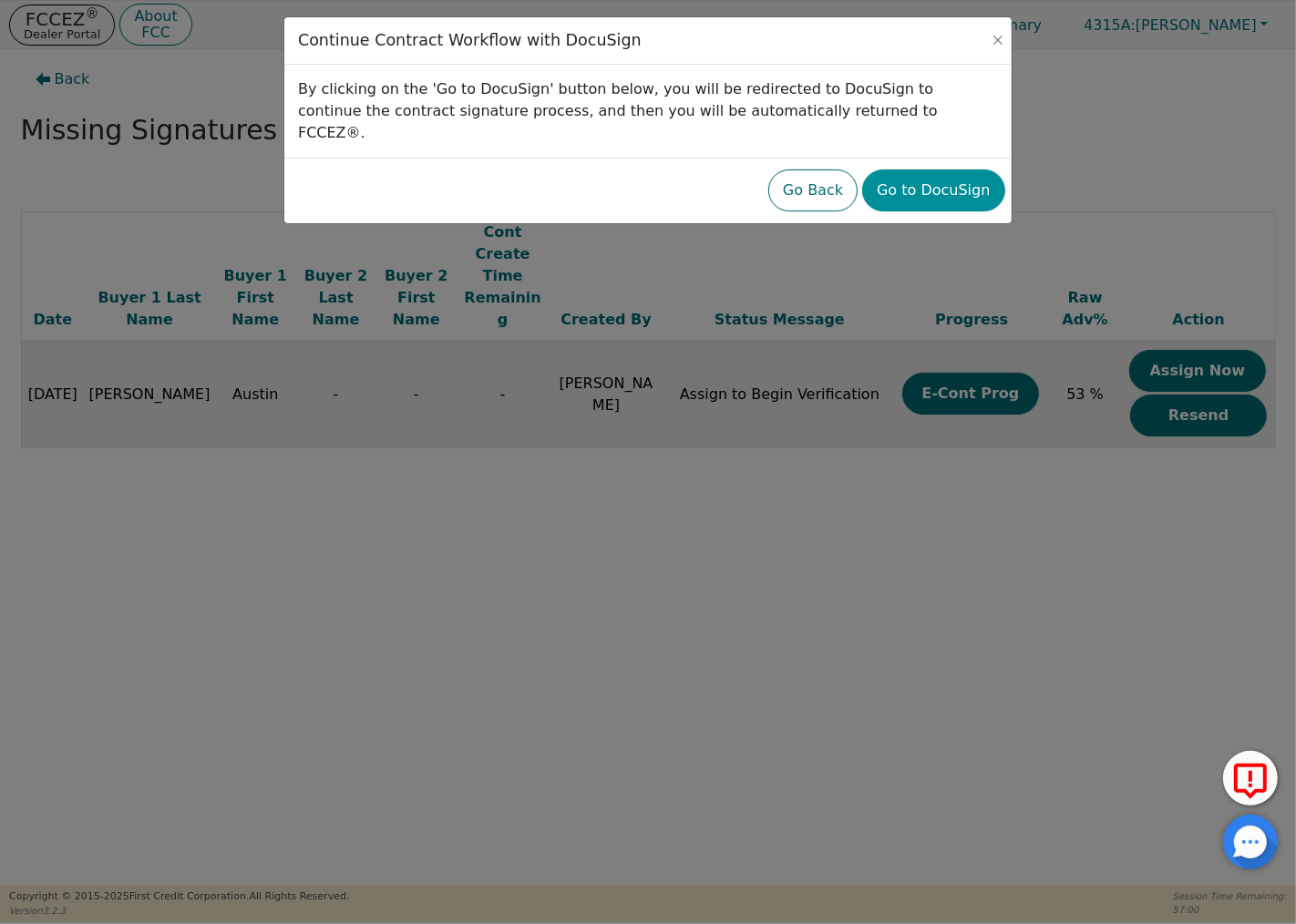
click at [959, 169] on button "Go to DocuSign" at bounding box center [933, 190] width 142 height 42
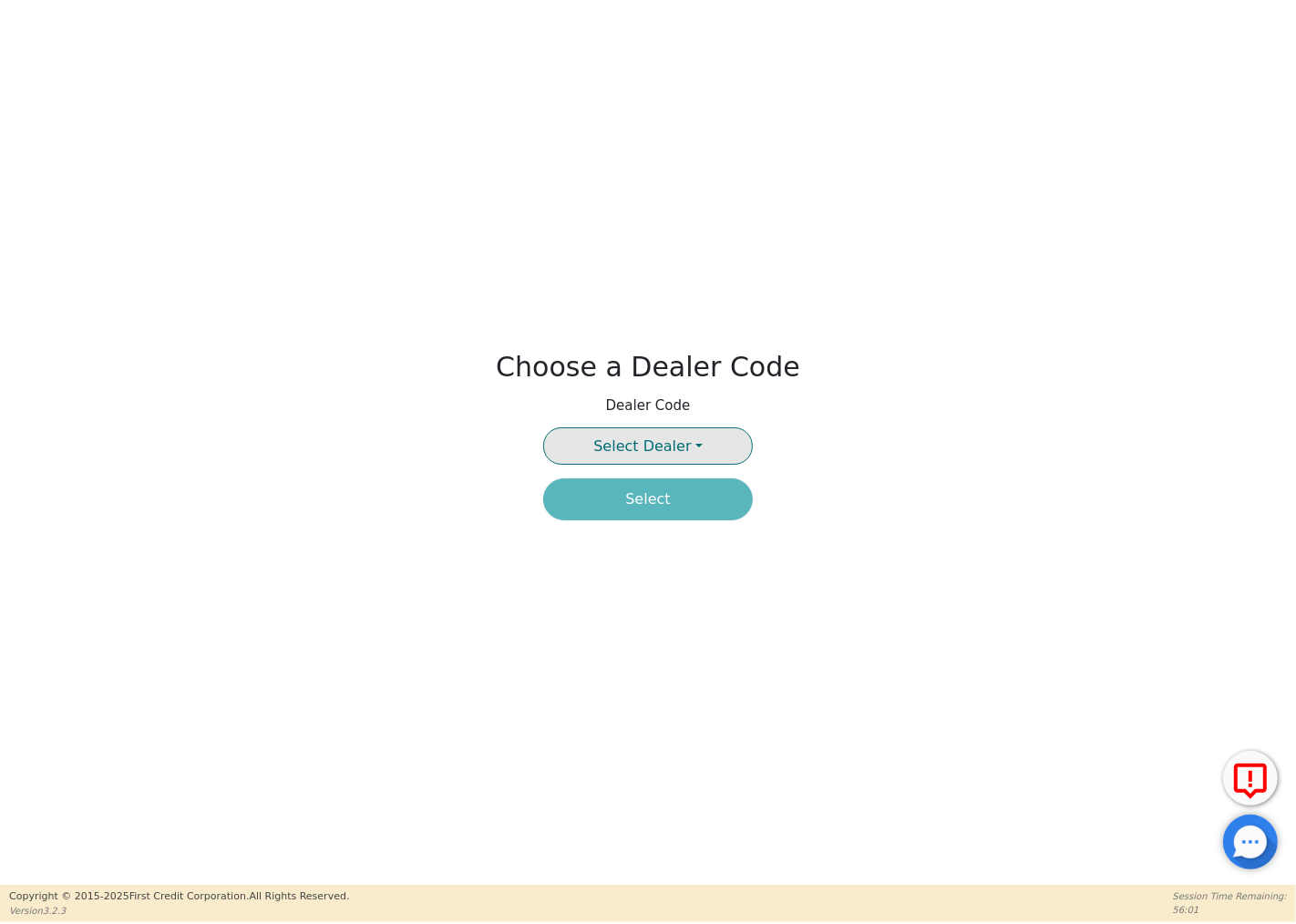
click at [702, 426] on div "Choose a Dealer Code Dealer Code Select Dealer Select" at bounding box center [648, 442] width 1296 height 885
click at [700, 443] on button "Select Dealer" at bounding box center [648, 445] width 210 height 37
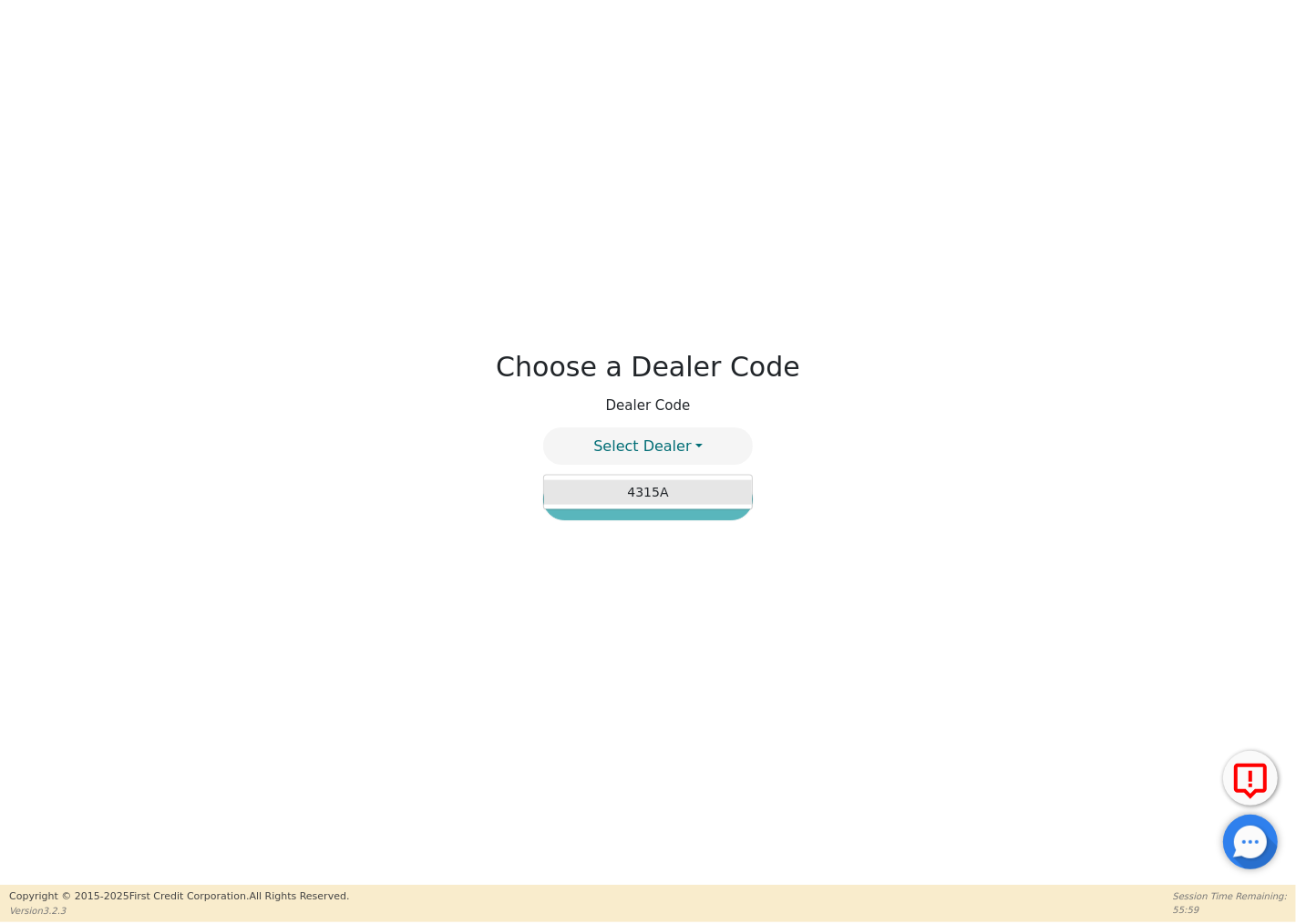
click at [671, 493] on link "4315A" at bounding box center [648, 491] width 208 height 25
click at [669, 506] on button "Select" at bounding box center [648, 499] width 210 height 42
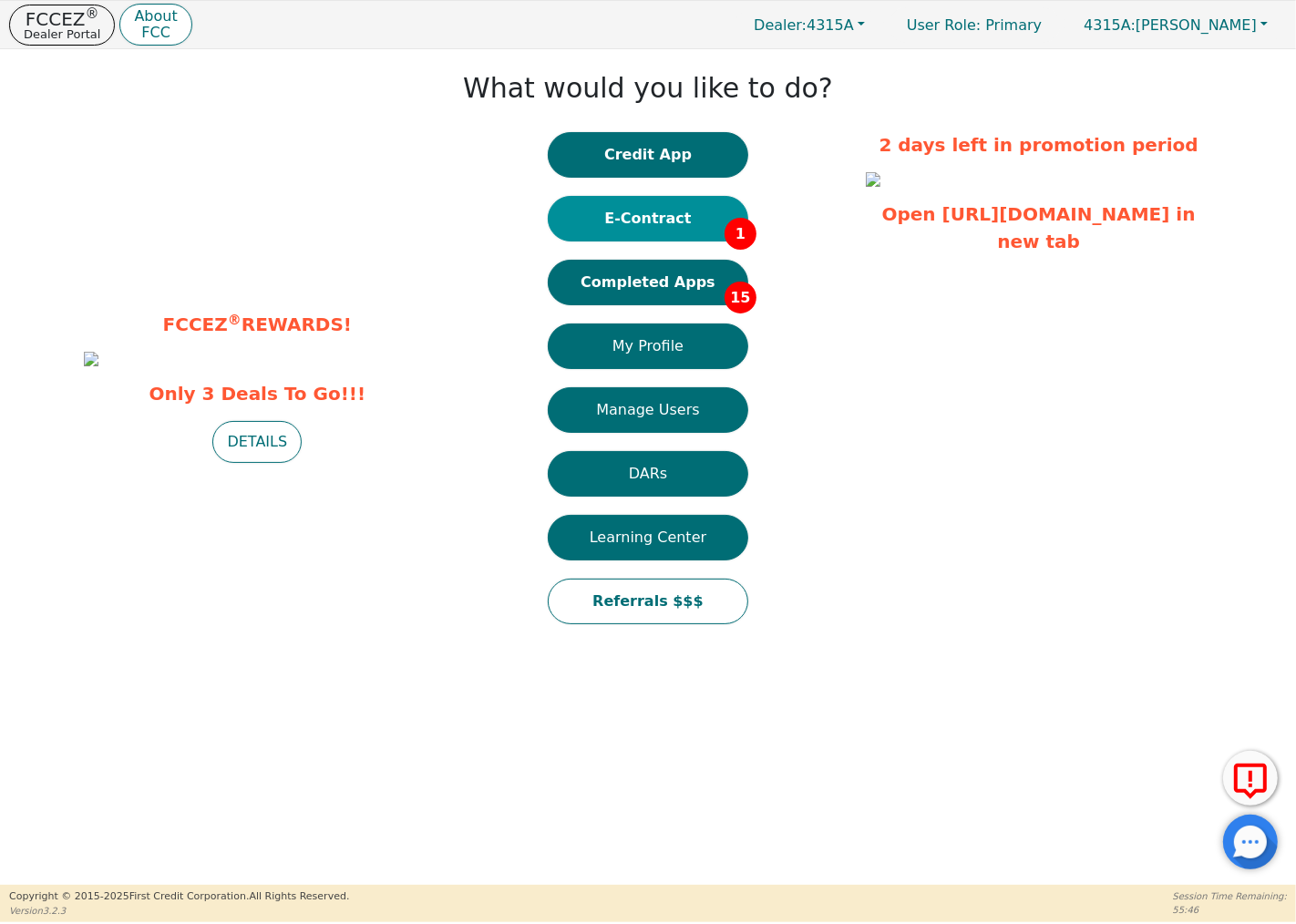
click at [662, 213] on button "E-Contract 1" at bounding box center [648, 219] width 200 height 46
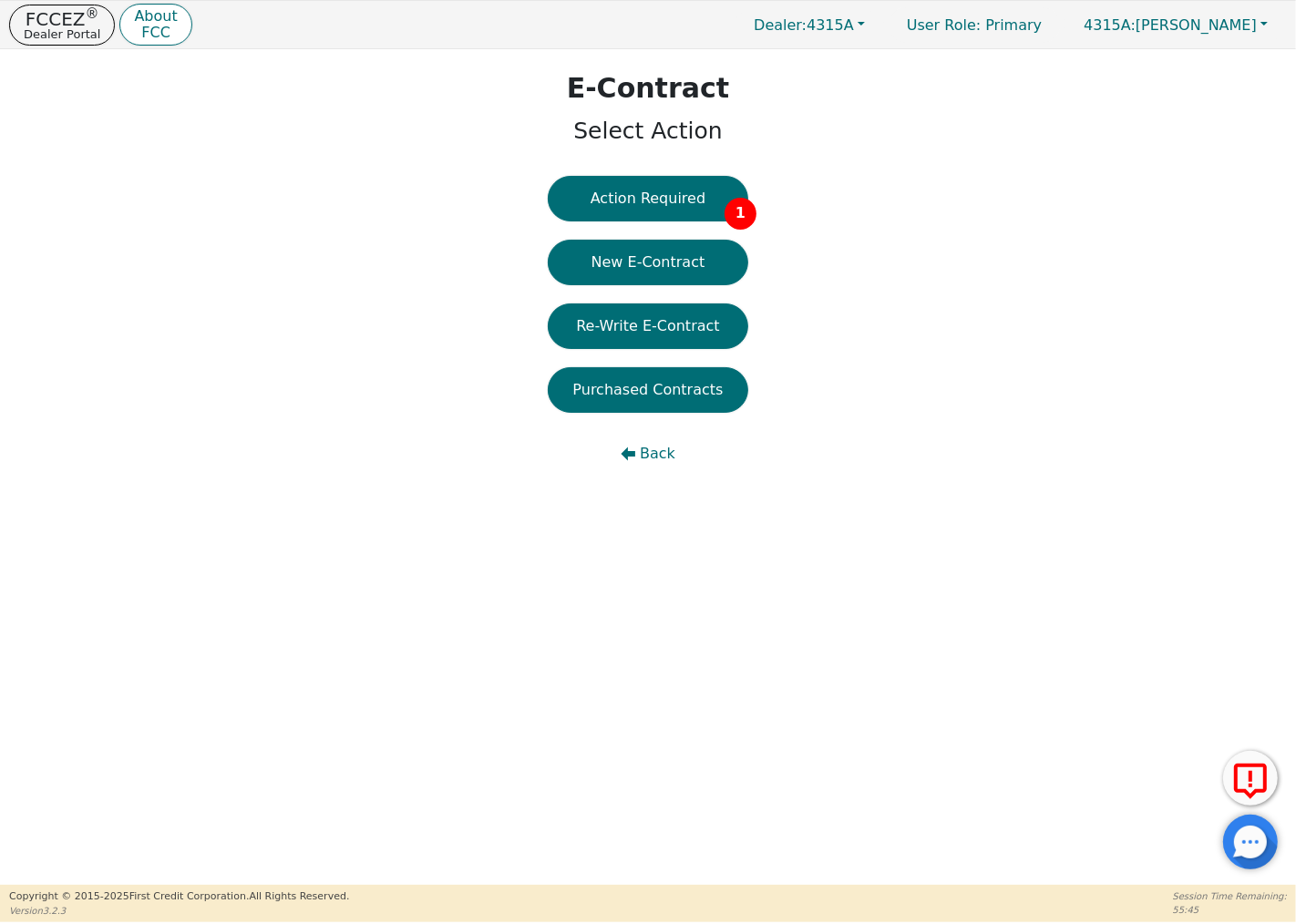
click at [662, 213] on button "Action Required 1" at bounding box center [648, 199] width 200 height 46
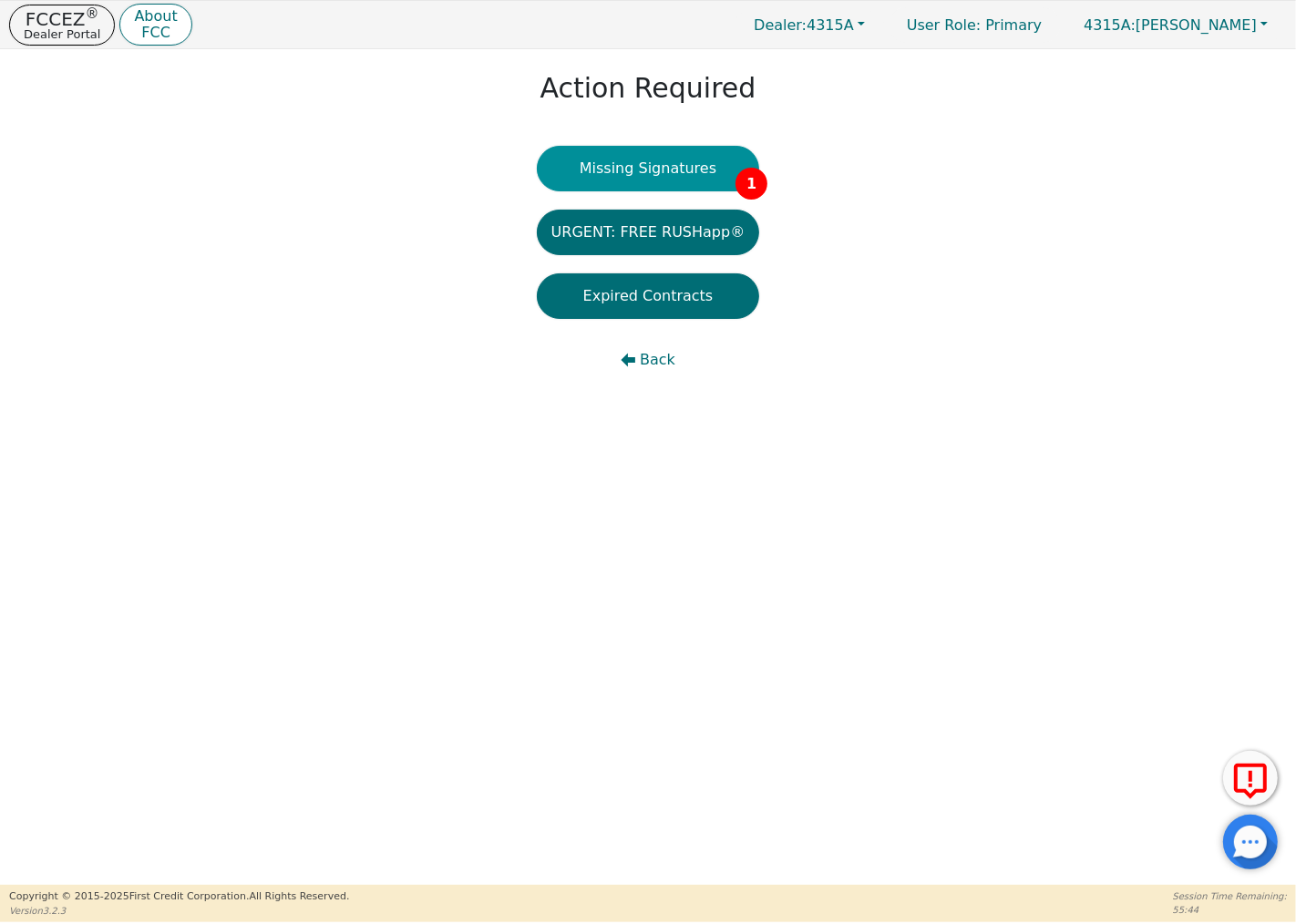
click at [674, 175] on button "Missing Signatures 1" at bounding box center [648, 169] width 223 height 46
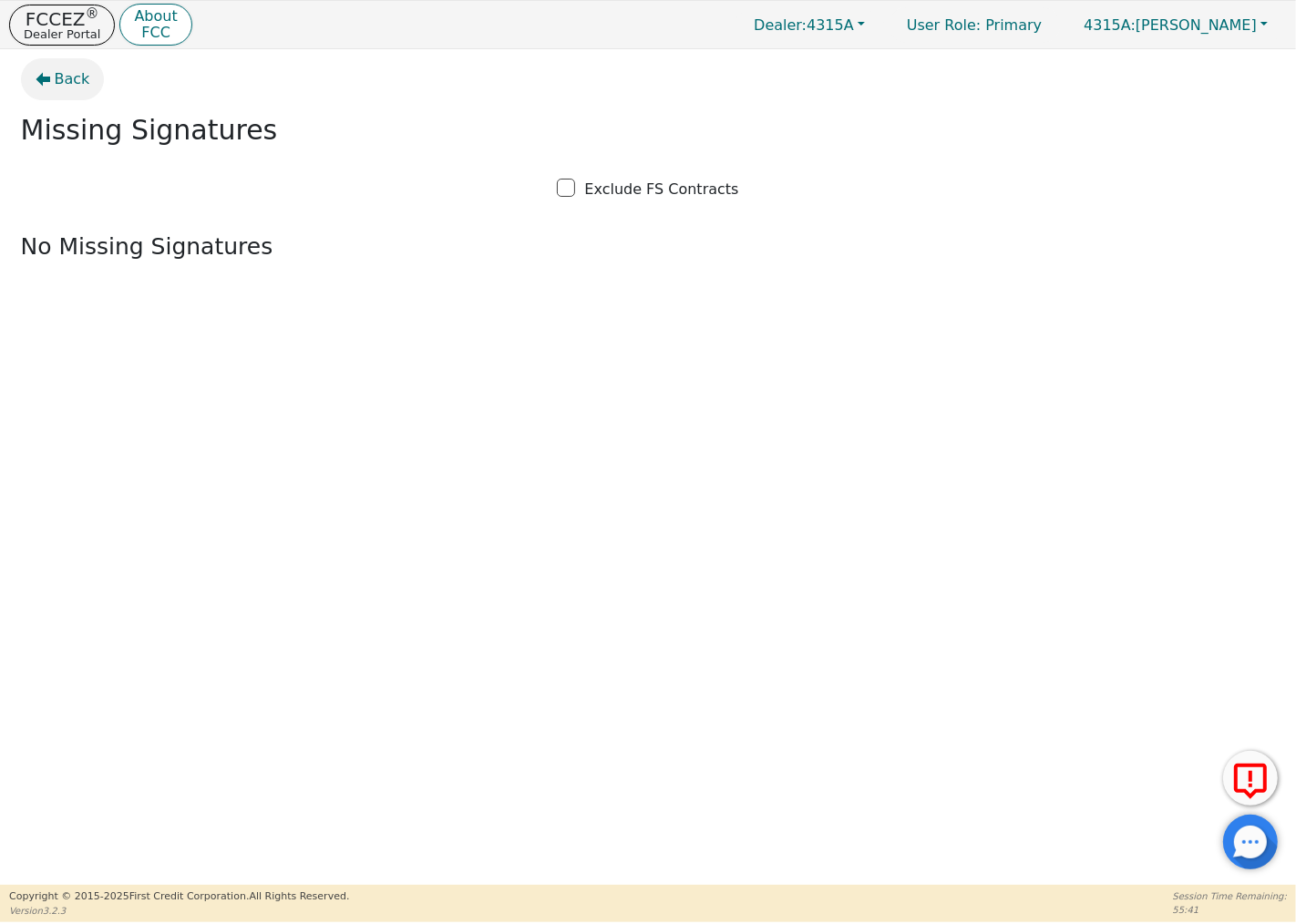
click at [46, 80] on icon "button" at bounding box center [43, 80] width 15 height 14
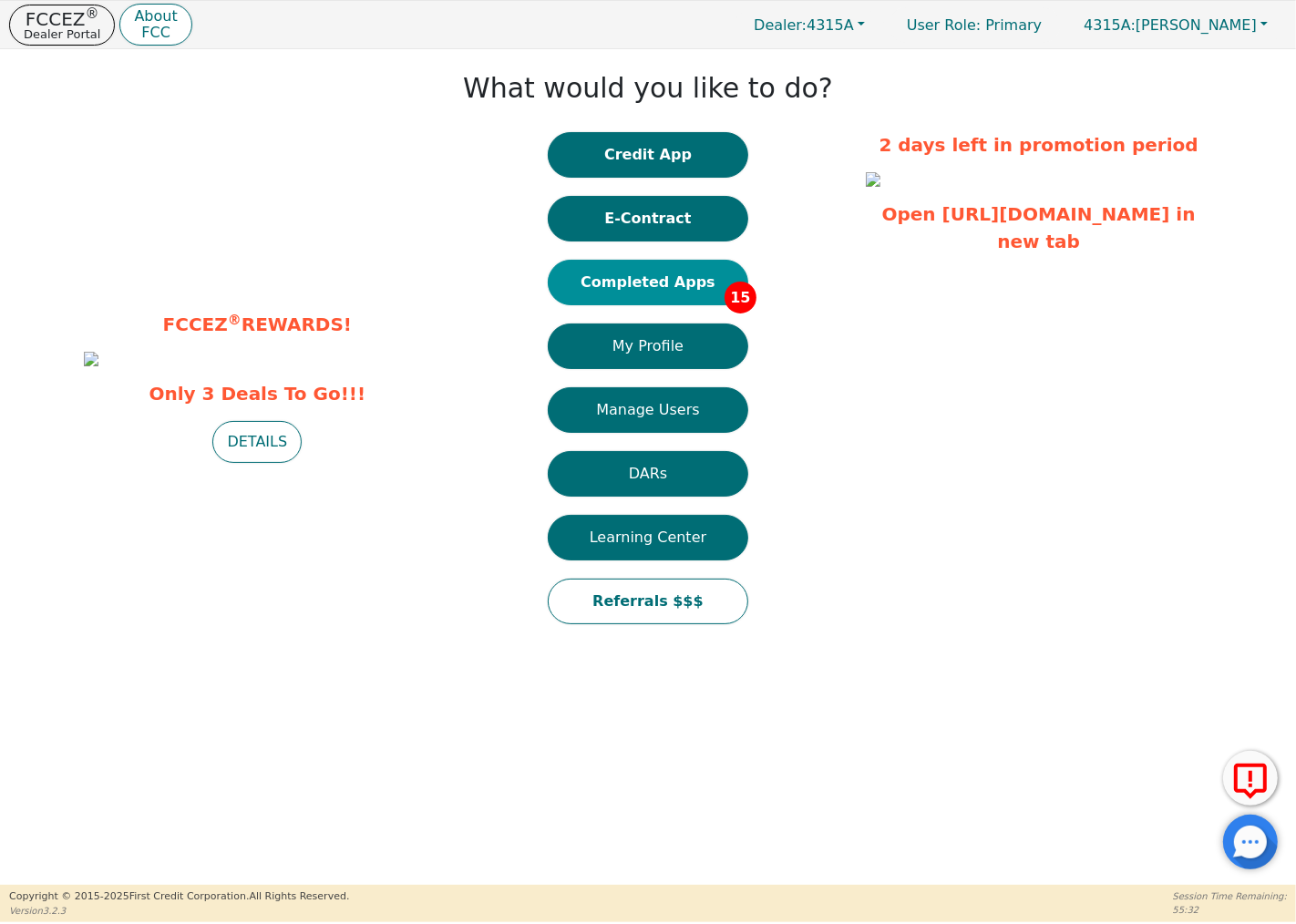
click at [684, 282] on button "Completed Apps 15" at bounding box center [648, 283] width 200 height 46
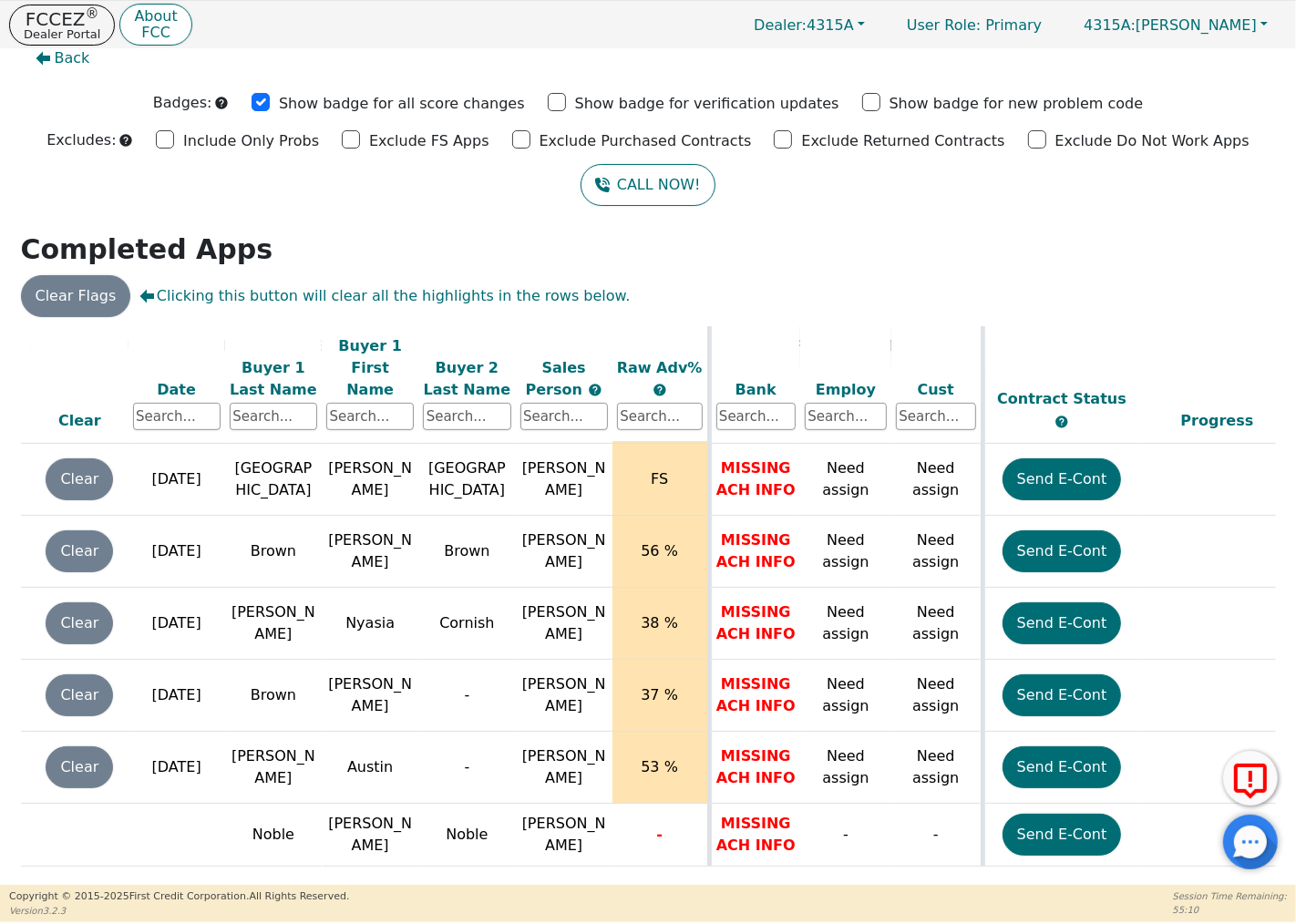
scroll to position [714, 0]
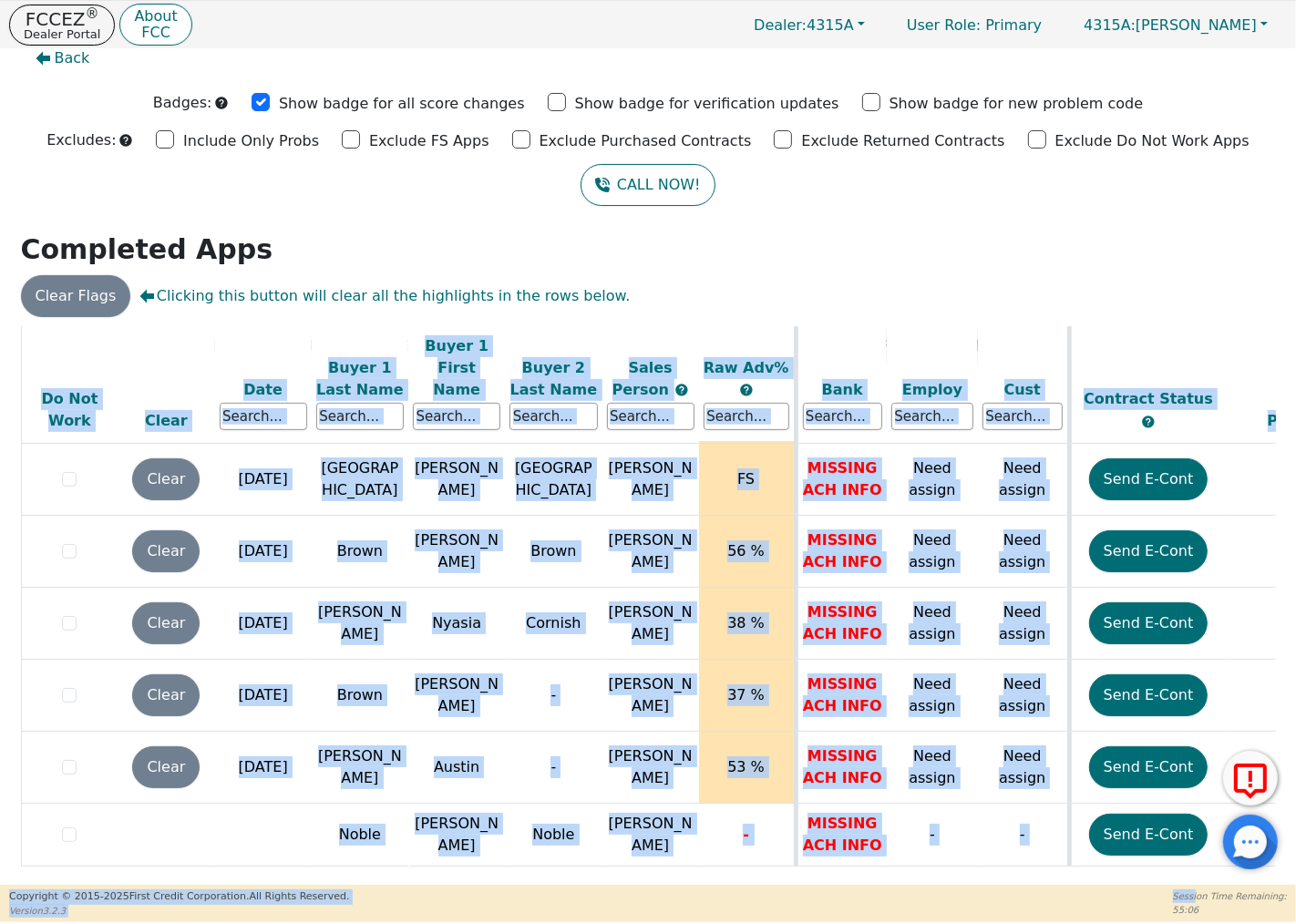
drag, startPoint x: 738, startPoint y: 872, endPoint x: 1154, endPoint y: 906, distance: 416.9
click at [1207, 898] on div "FCCEZ ® Dealer Portal About FCC Dealer: 4315A User Role : Primary 4315A: CHRIS …" at bounding box center [648, 461] width 1296 height 922
click at [855, 867] on div "ALL VALUES ON THIS PAGE ARE UPDATED IN REAL TIME VERIFICATION STATUS Do Not Wor…" at bounding box center [648, 603] width 1255 height 554
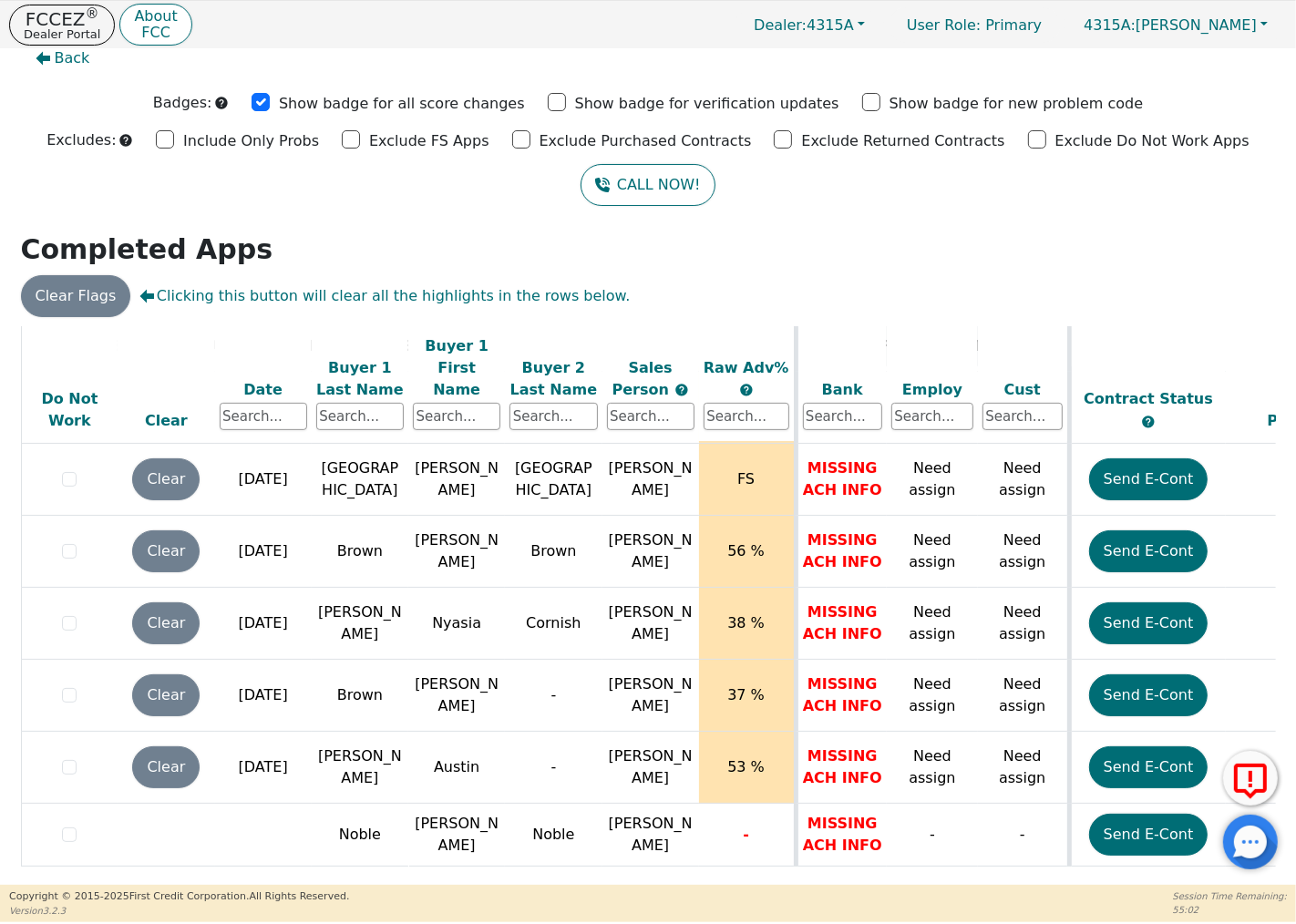
click at [835, 861] on table "ALL VALUES ON THIS PAGE ARE UPDATED IN REAL TIME VERIFICATION STATUS Do Not Wor…" at bounding box center [1014, 249] width 1987 height 1275
click at [780, 861] on table "ALL VALUES ON THIS PAGE ARE UPDATED IN REAL TIME VERIFICATION STATUS Do Not Wor…" at bounding box center [1014, 249] width 1987 height 1275
click at [570, 866] on div "ALL VALUES ON THIS PAGE ARE UPDATED IN REAL TIME VERIFICATION STATUS Do Not Wor…" at bounding box center [648, 603] width 1255 height 554
click at [559, 854] on table "ALL VALUES ON THIS PAGE ARE UPDATED IN REAL TIME VERIFICATION STATUS Do Not Wor…" at bounding box center [1014, 249] width 1987 height 1275
click at [508, 854] on table "ALL VALUES ON THIS PAGE ARE UPDATED IN REAL TIME VERIFICATION STATUS Do Not Wor…" at bounding box center [1014, 249] width 1987 height 1275
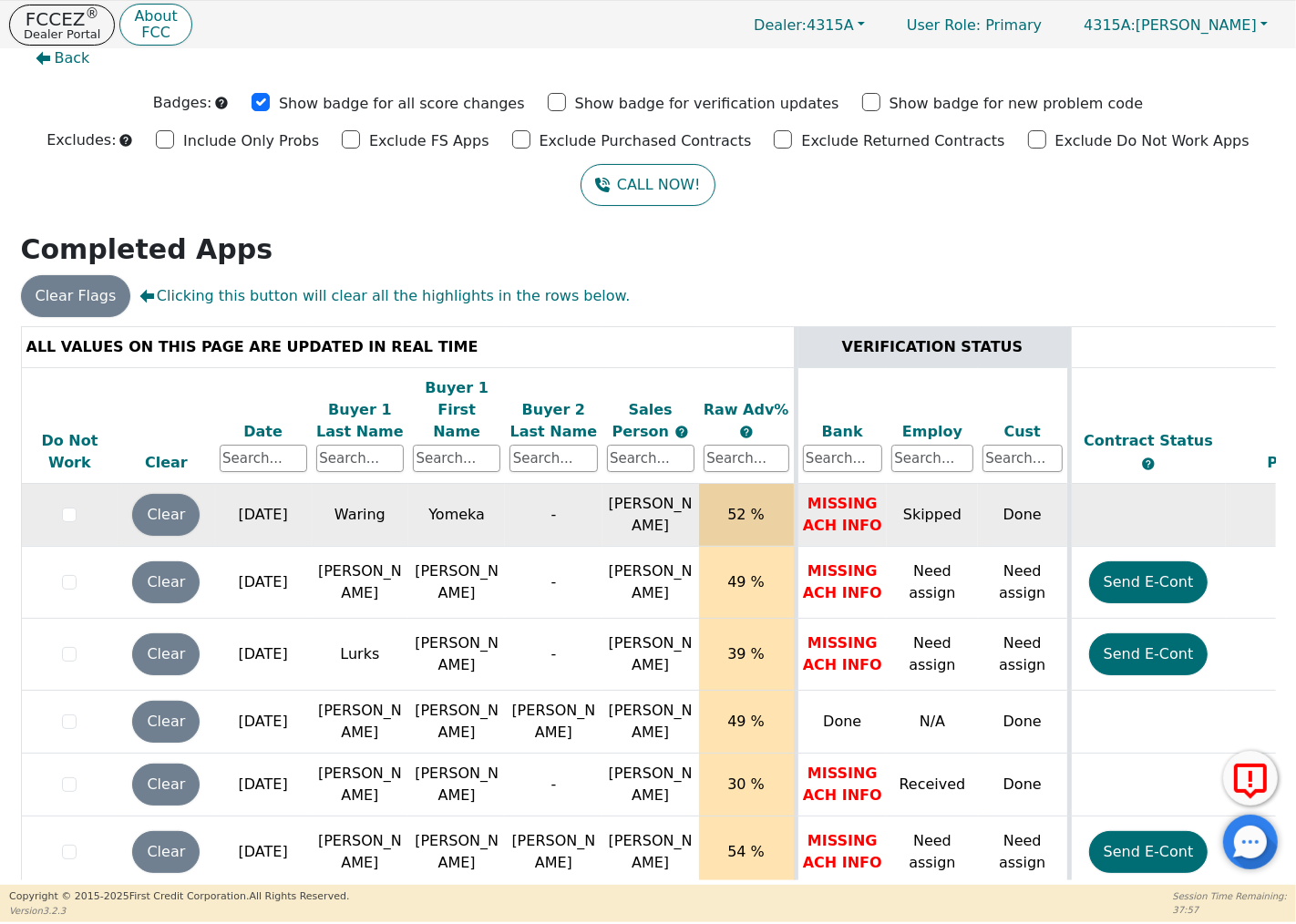
scroll to position [0, 0]
